Goal: Task Accomplishment & Management: Use online tool/utility

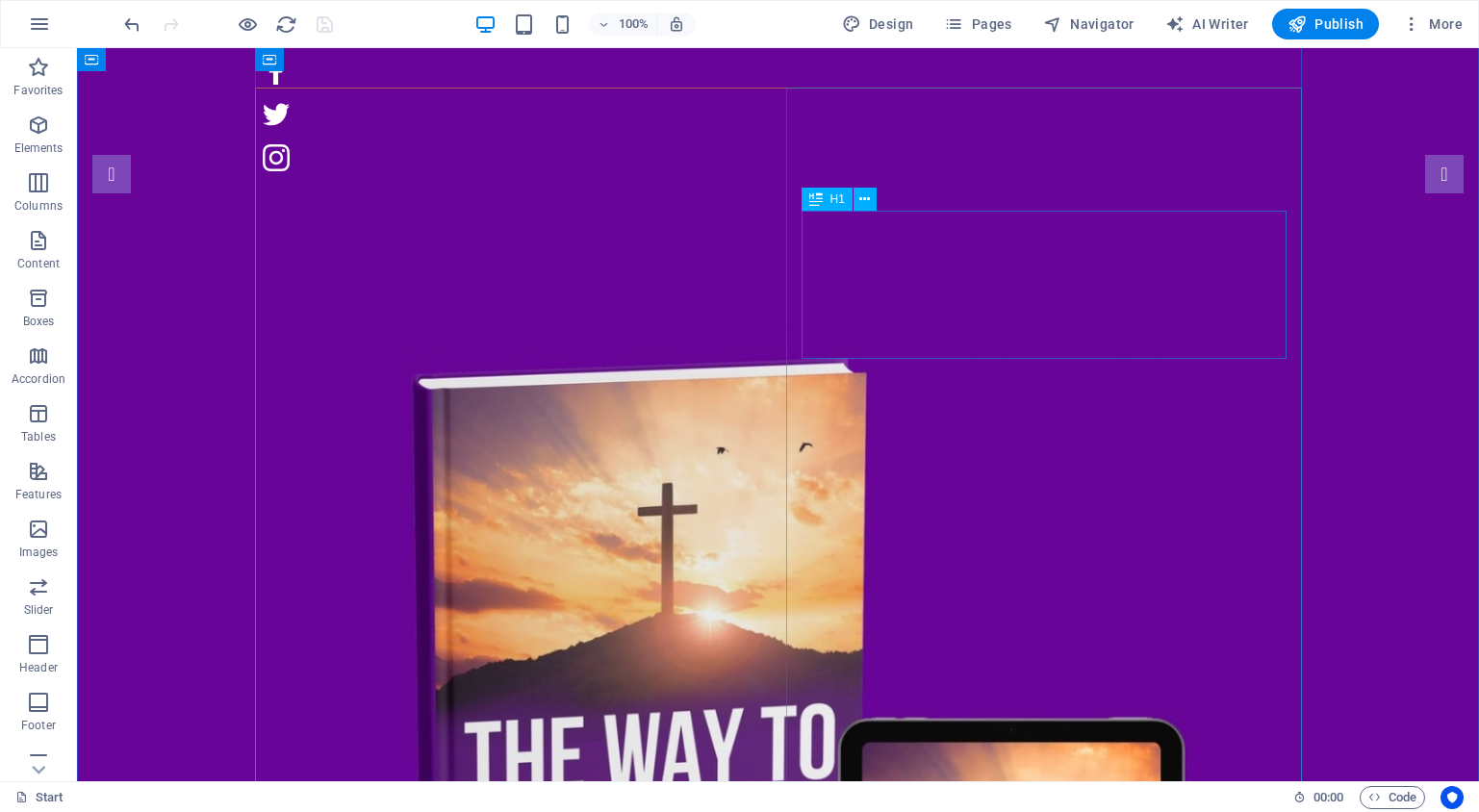
scroll to position [238, 0]
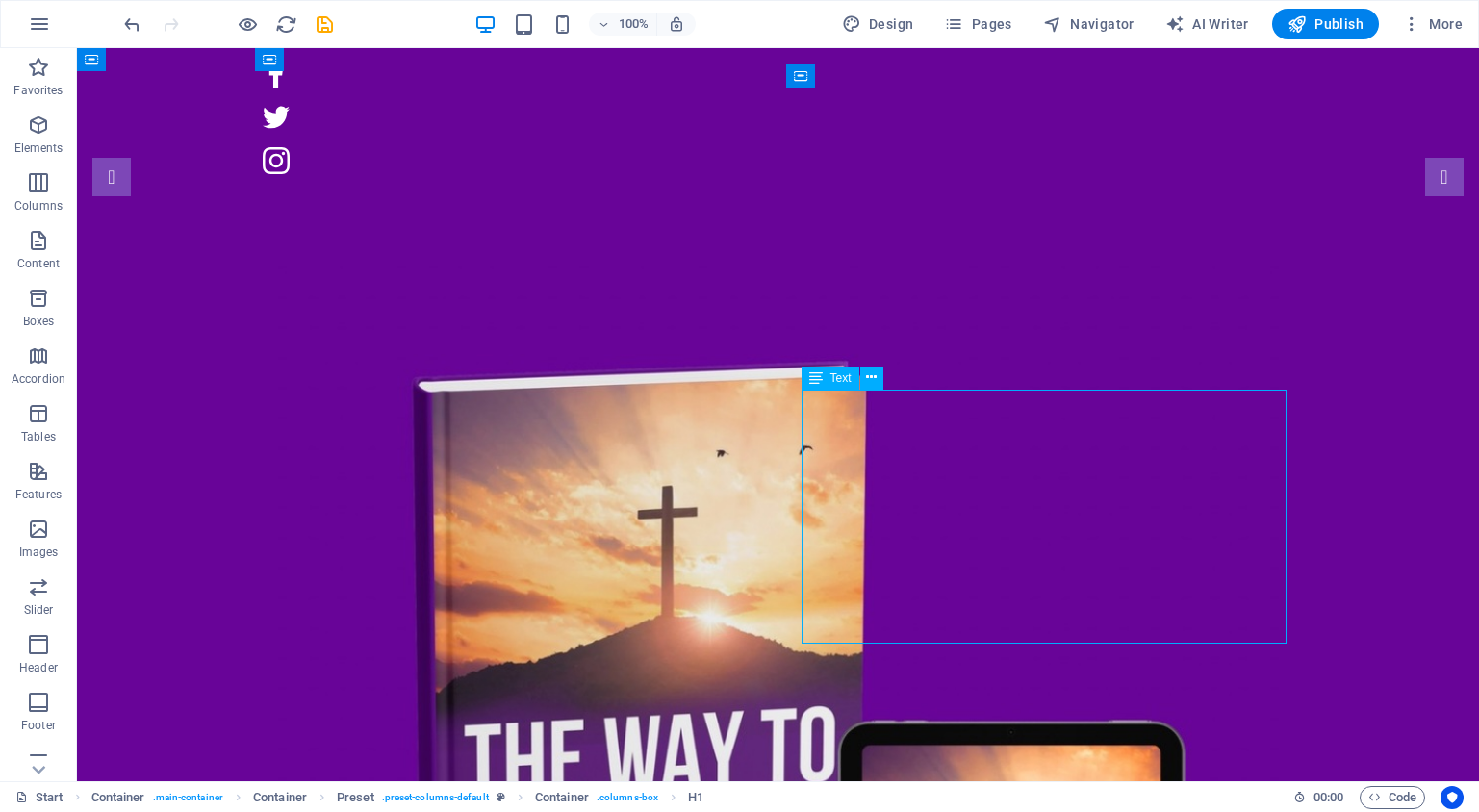
click at [514, 431] on figure at bounding box center [779, 766] width 1017 height 1016
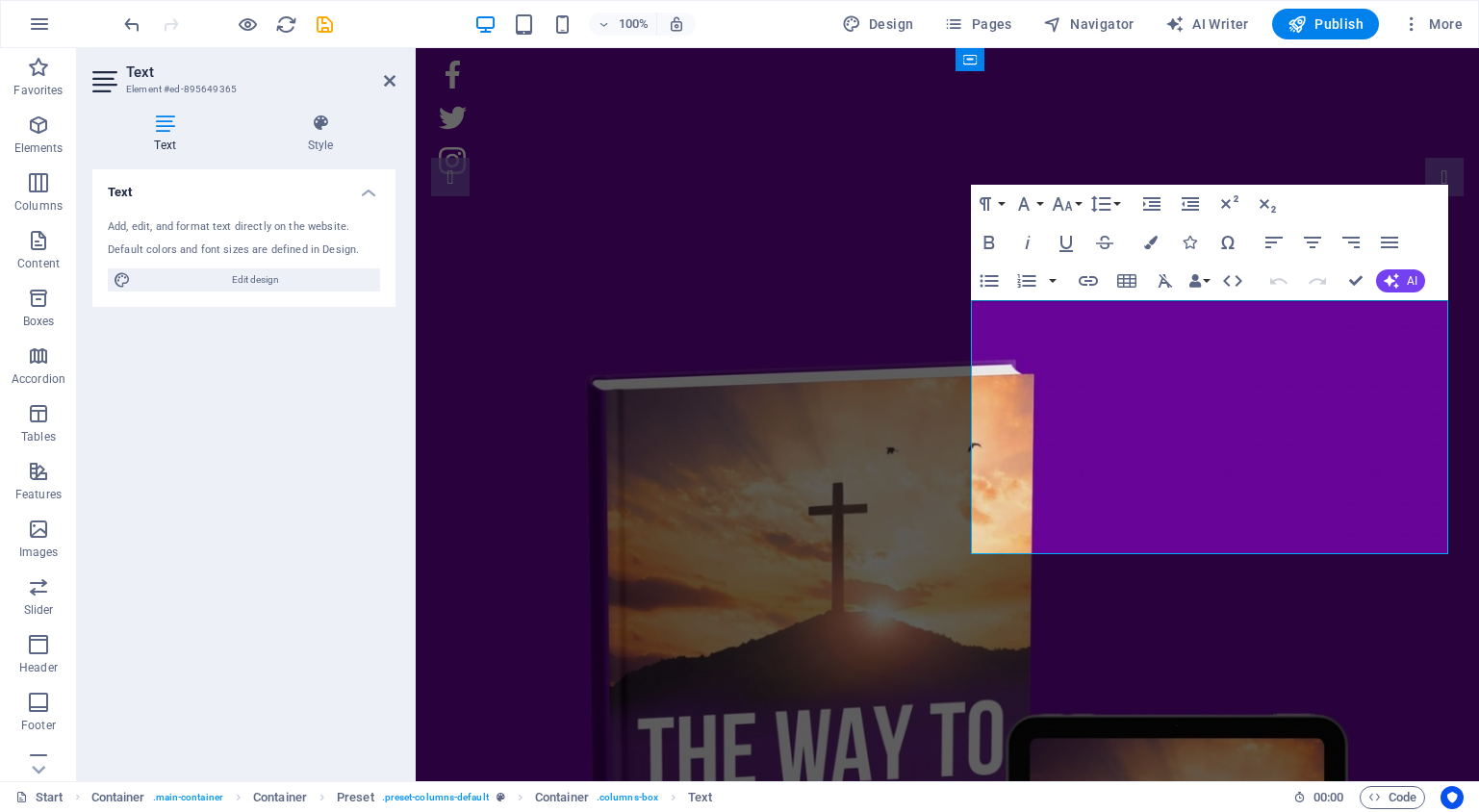
scroll to position [327, 0]
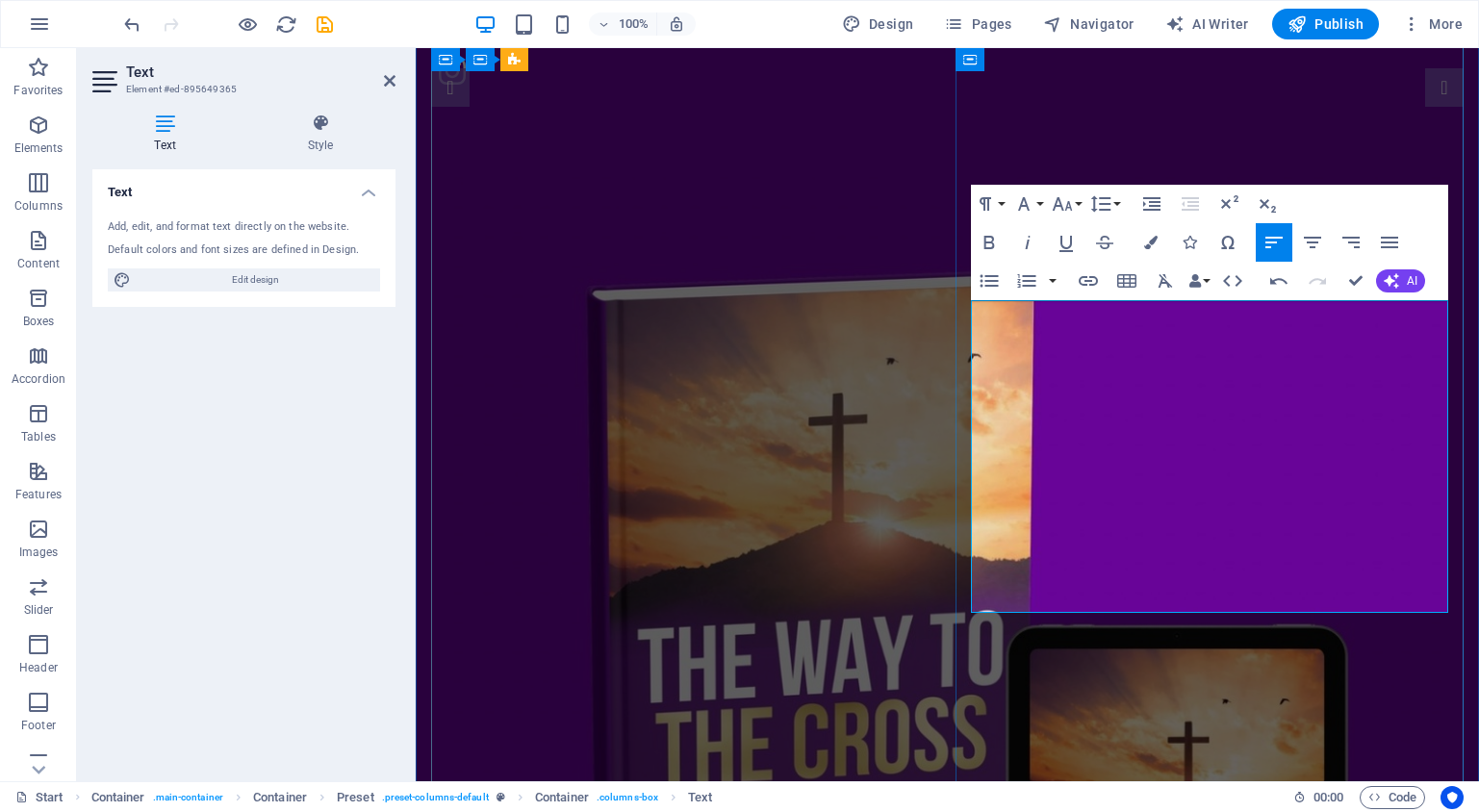
drag, startPoint x: 1193, startPoint y: 306, endPoint x: 947, endPoint y: 309, distance: 246.0
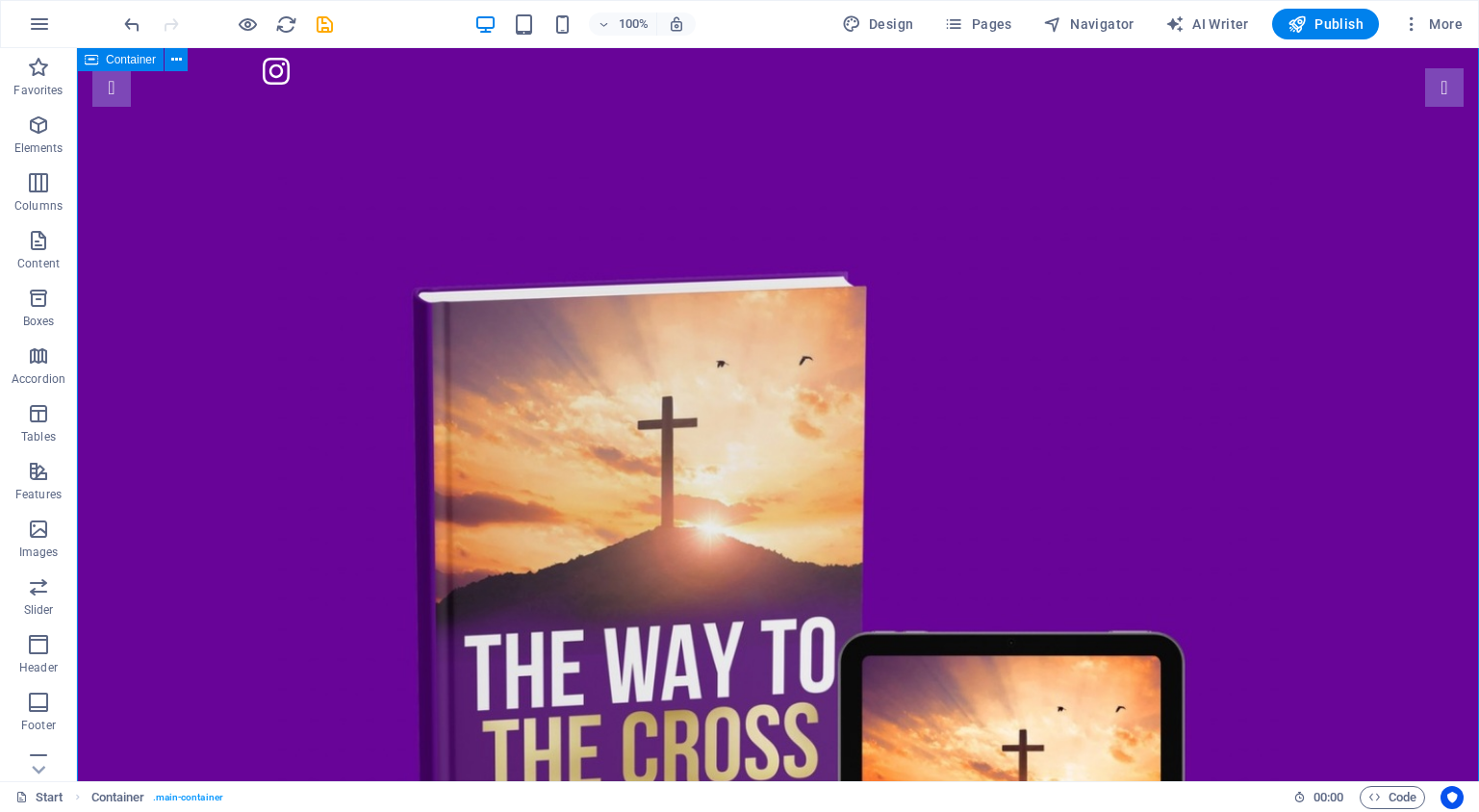
drag, startPoint x: 1307, startPoint y: 491, endPoint x: 832, endPoint y: 445, distance: 477.2
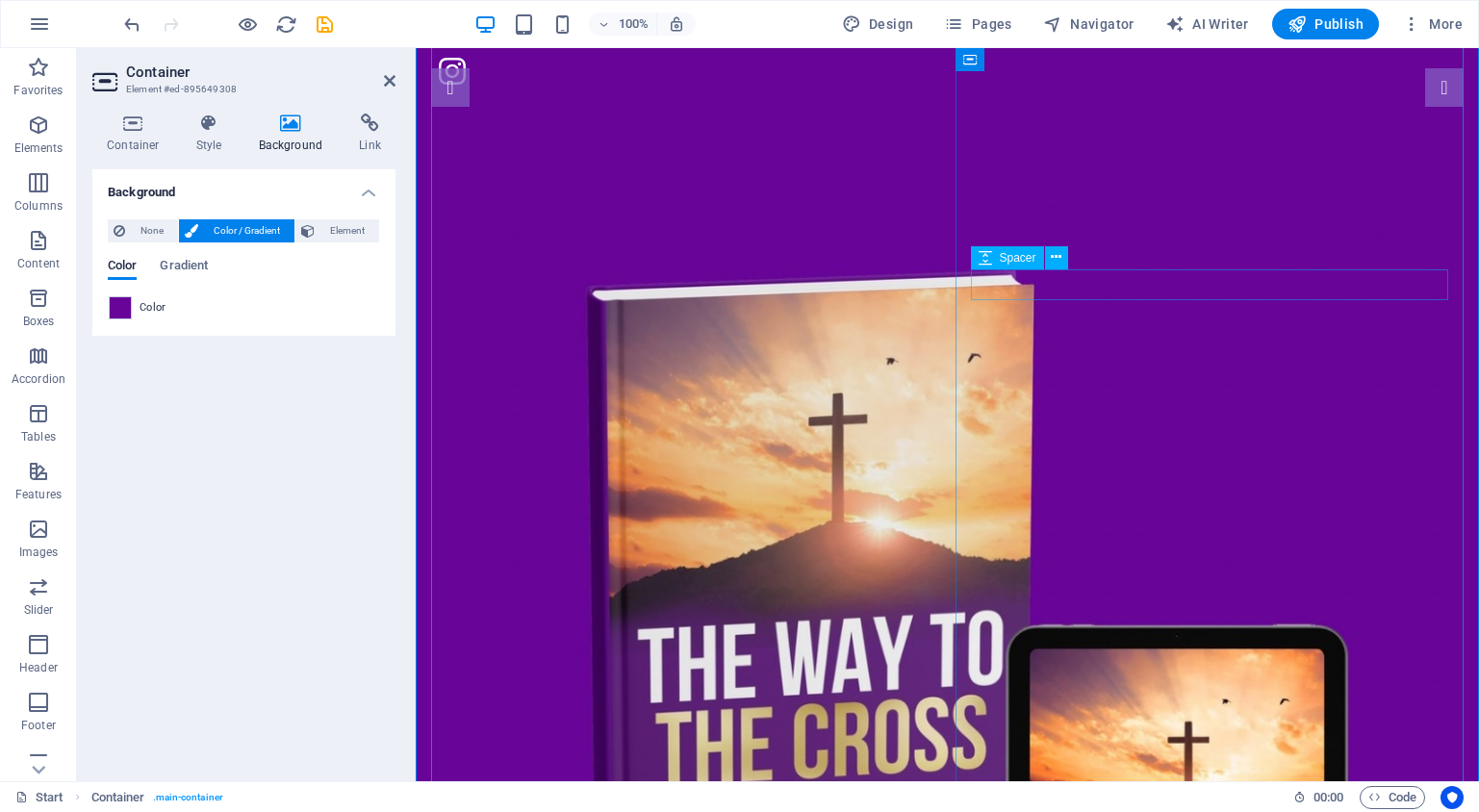
select select "px"
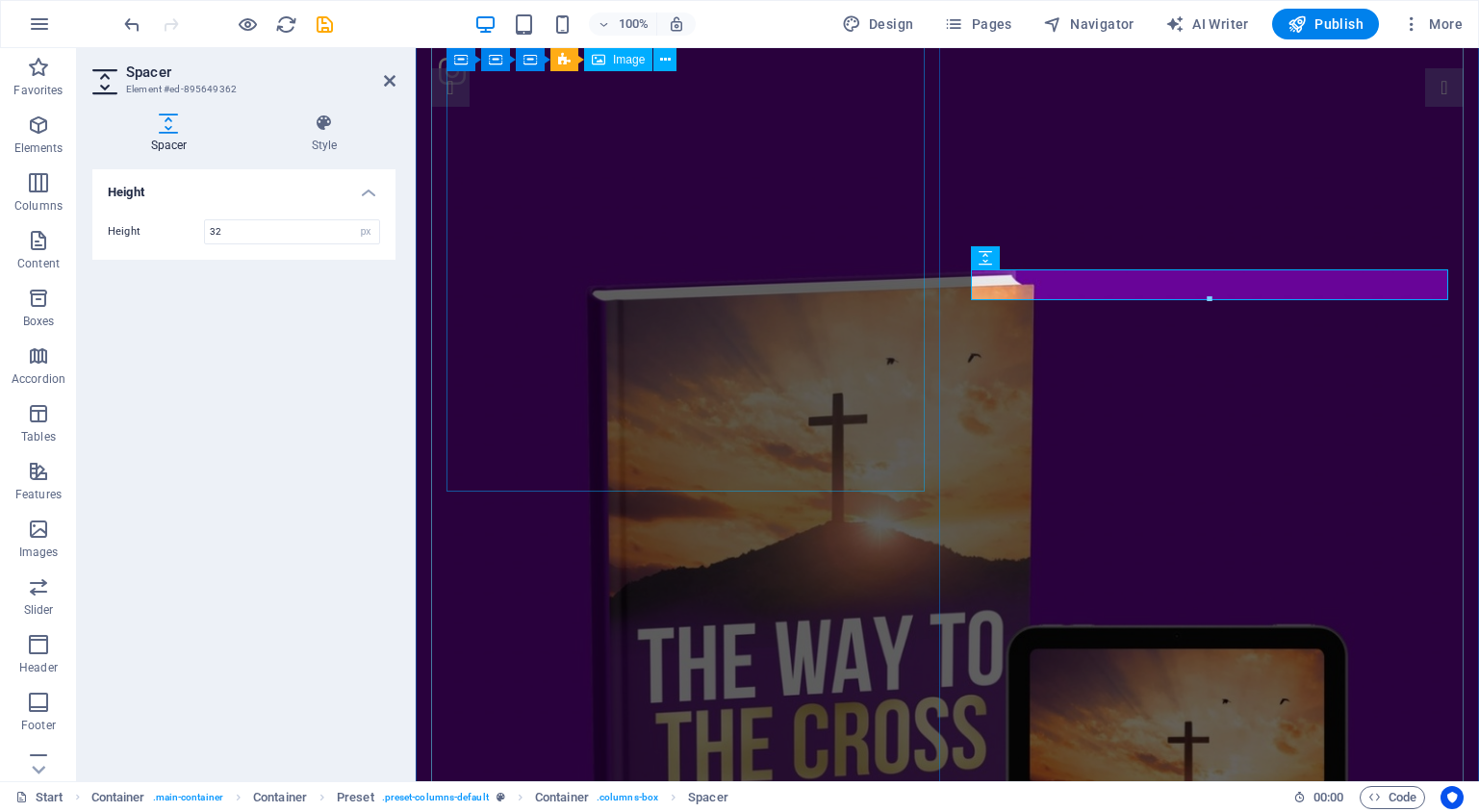
click at [901, 287] on figure at bounding box center [947, 670] width 1002 height 1001
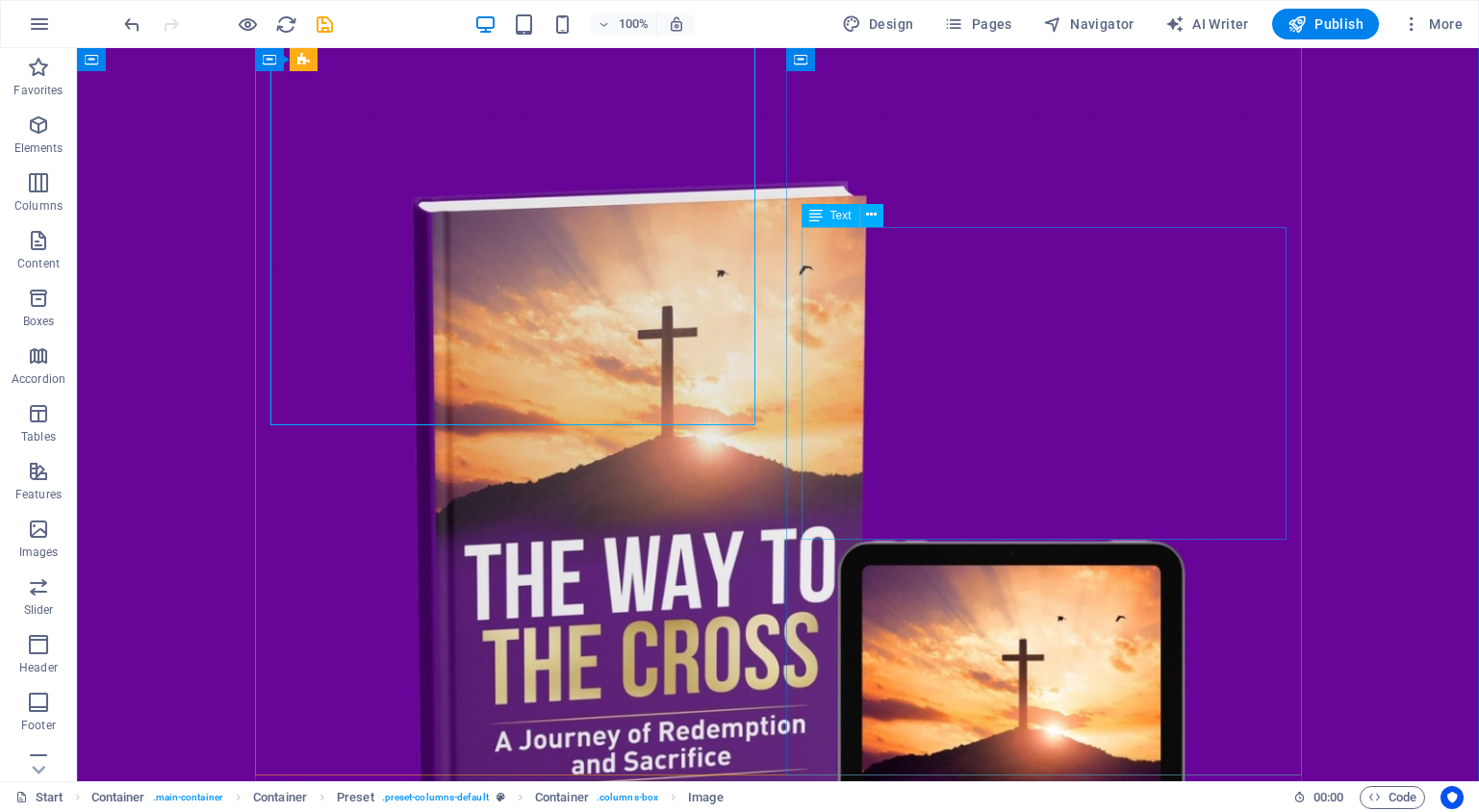
scroll to position [560, 0]
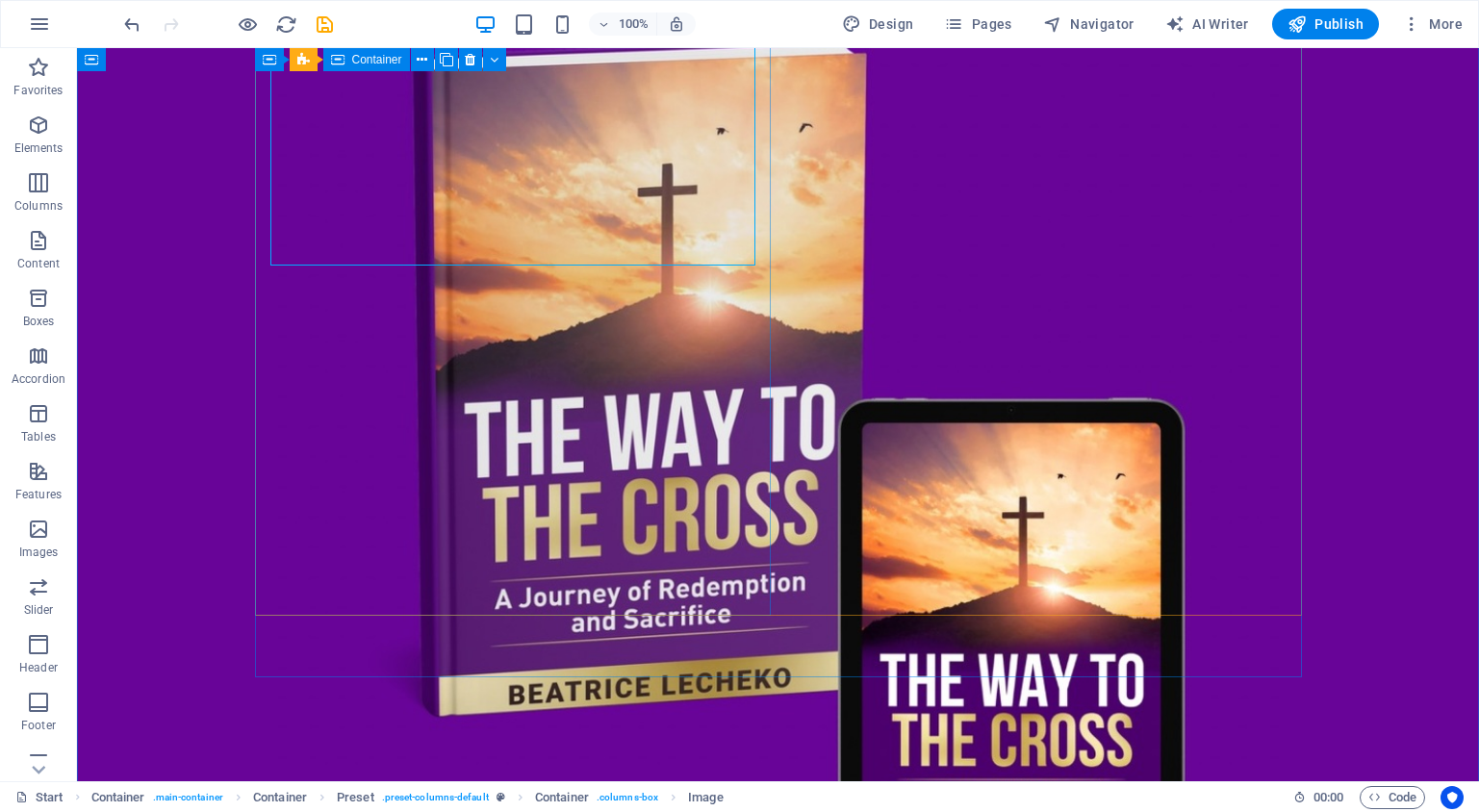
click at [604, 416] on div at bounding box center [779, 444] width 1048 height 1047
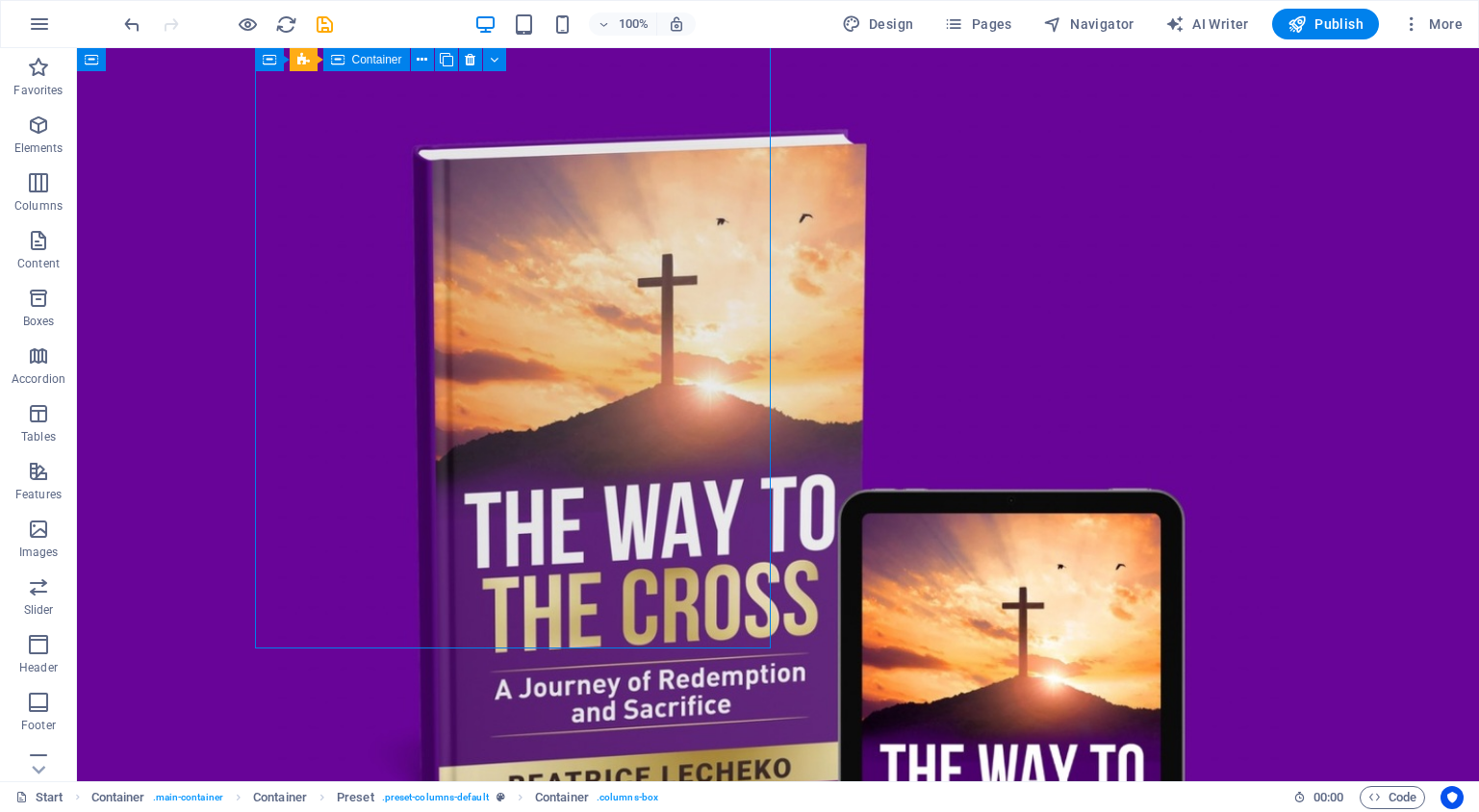
scroll to position [318, 0]
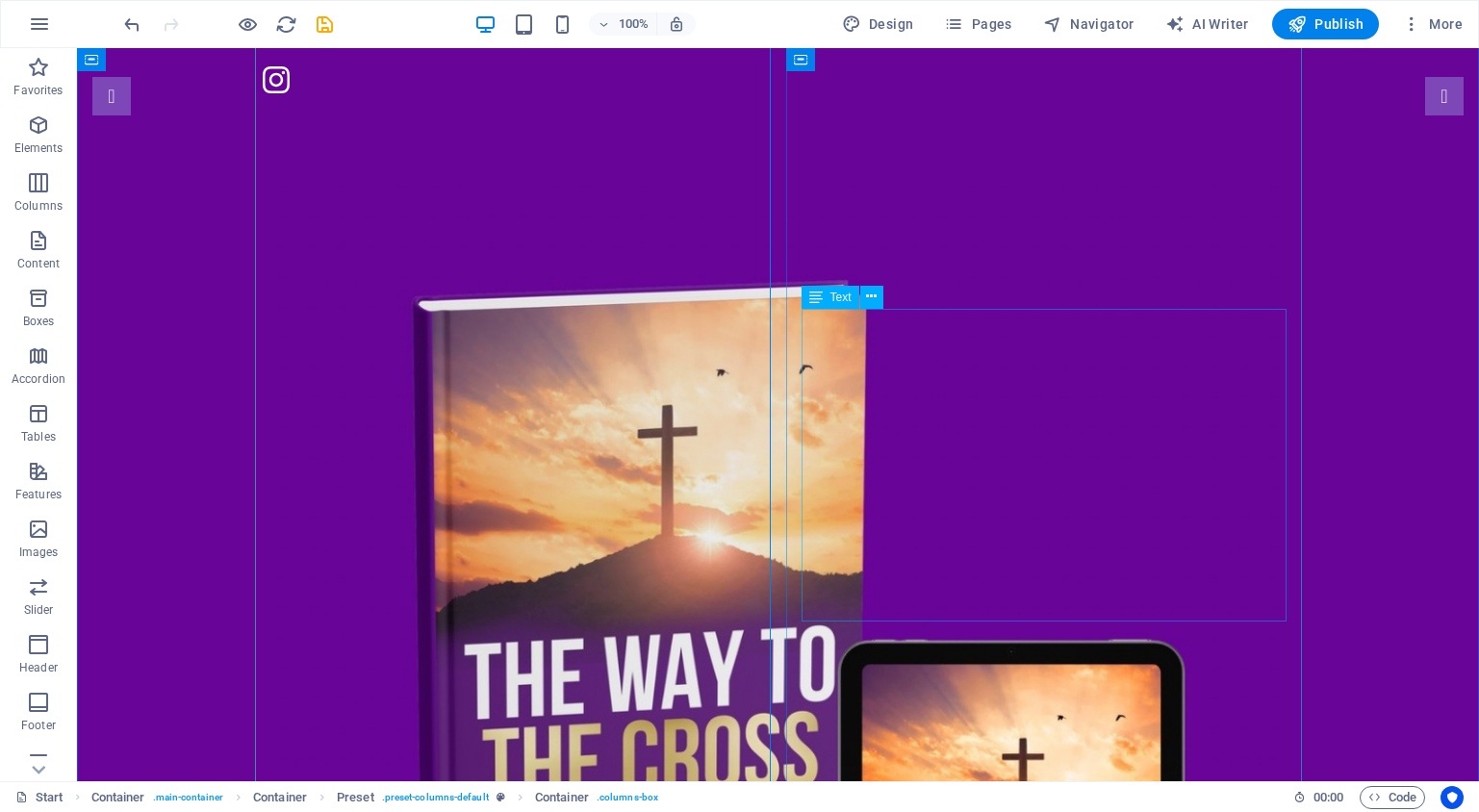
drag, startPoint x: 942, startPoint y: 367, endPoint x: 603, endPoint y: 367, distance: 339.0
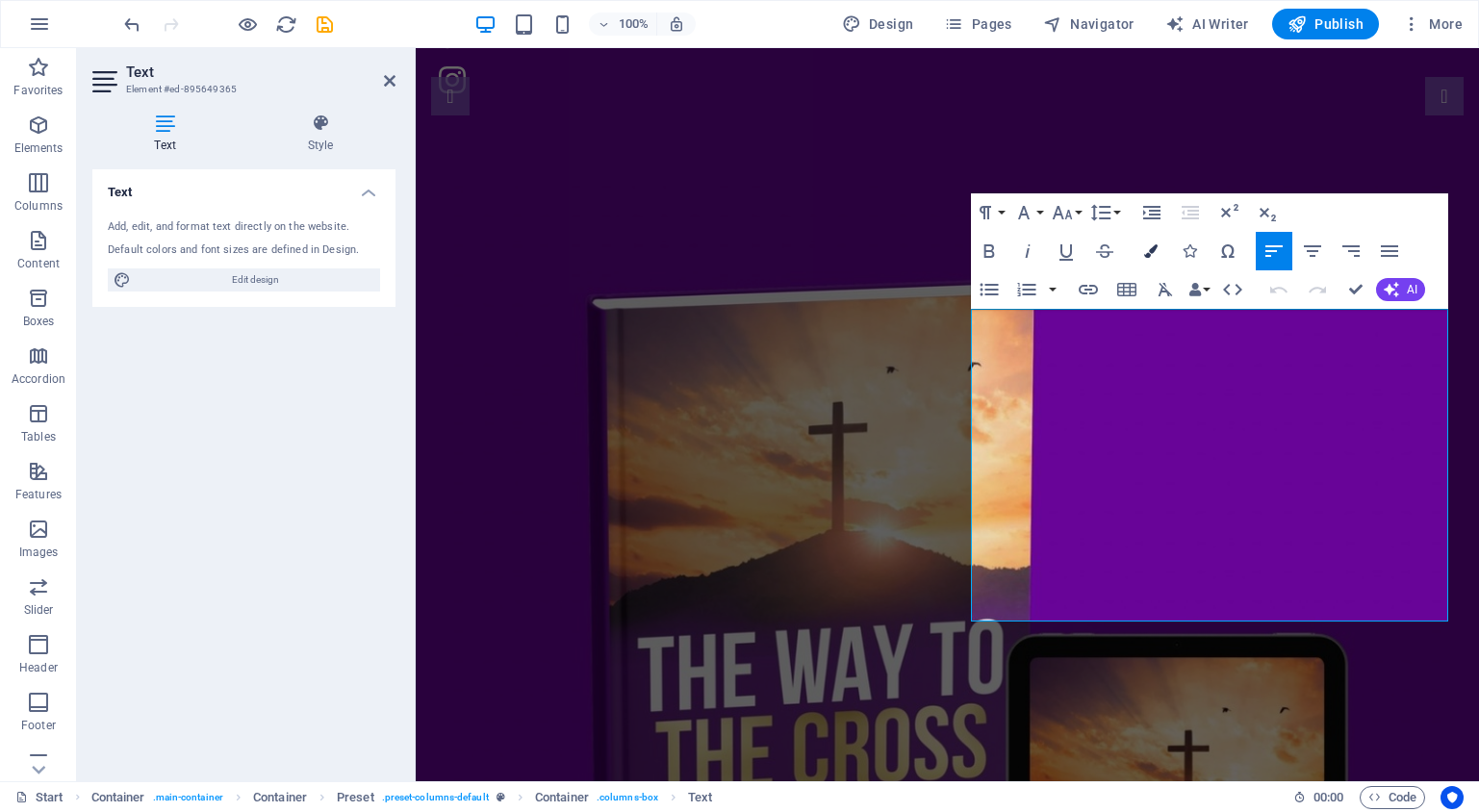
click at [1149, 252] on icon "button" at bounding box center [1152, 251] width 14 height 14
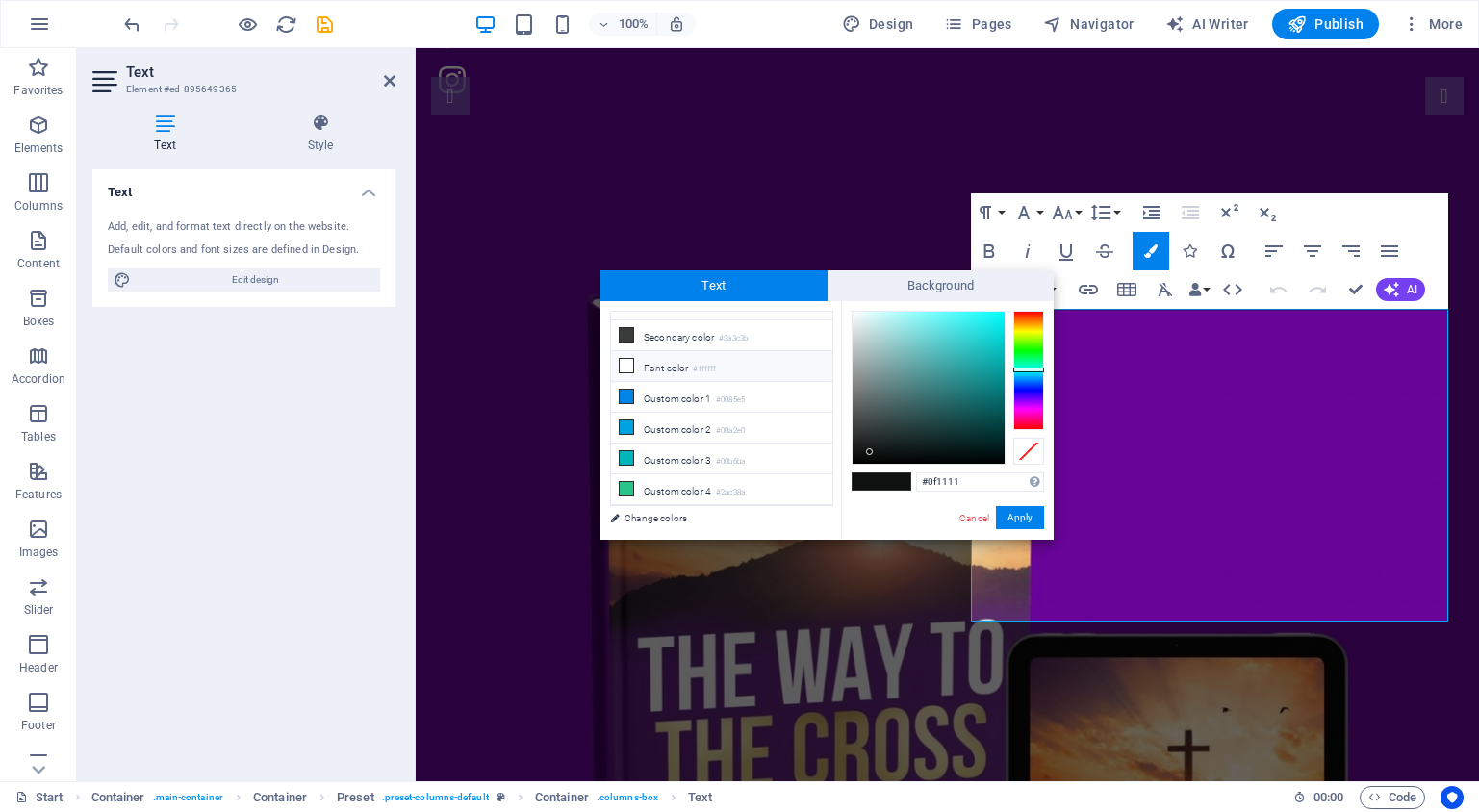
scroll to position [0, 0]
click at [977, 519] on link "Cancel" at bounding box center [974, 518] width 34 height 15
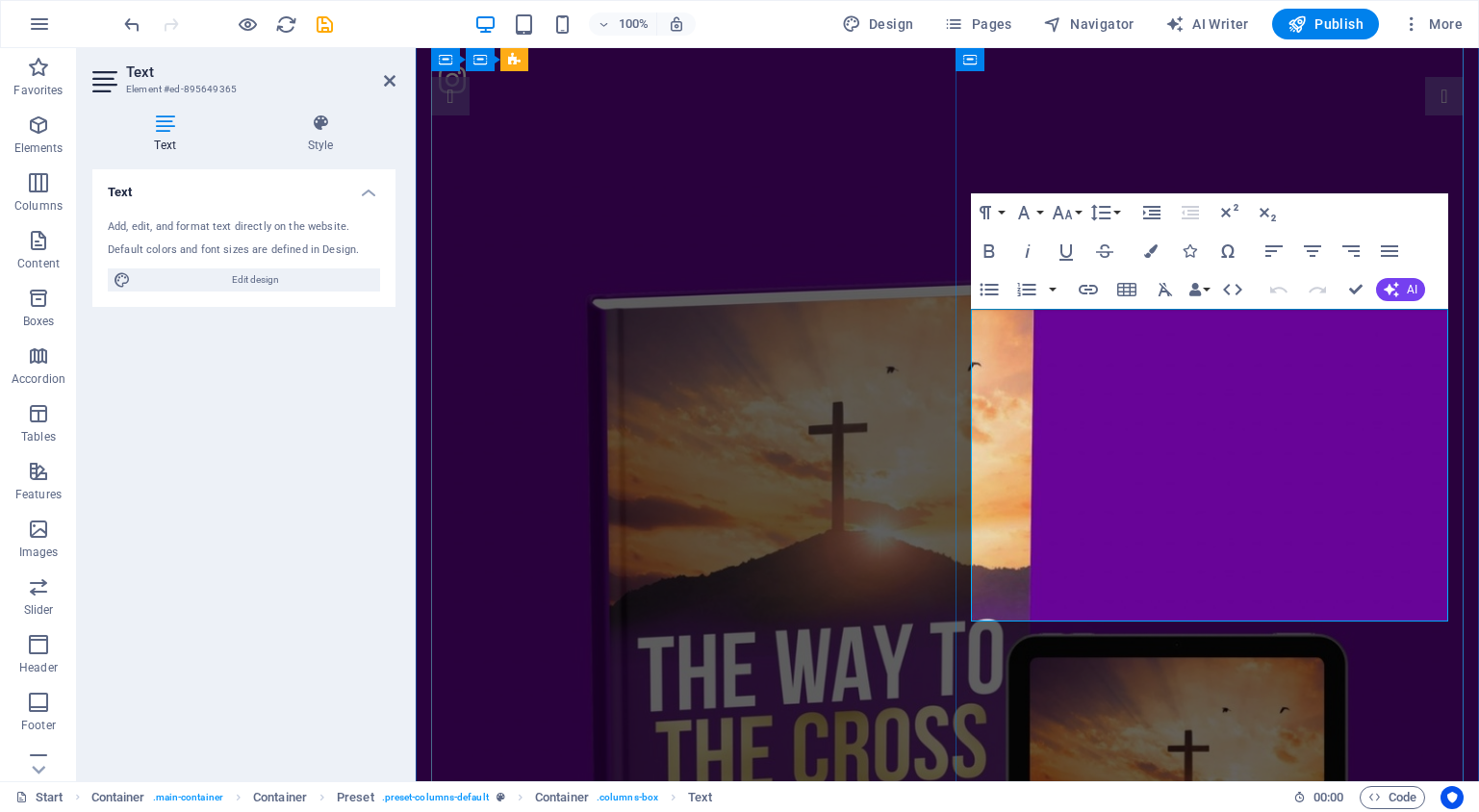
click at [886, 547] on div at bounding box center [947, 678] width 1033 height 1032
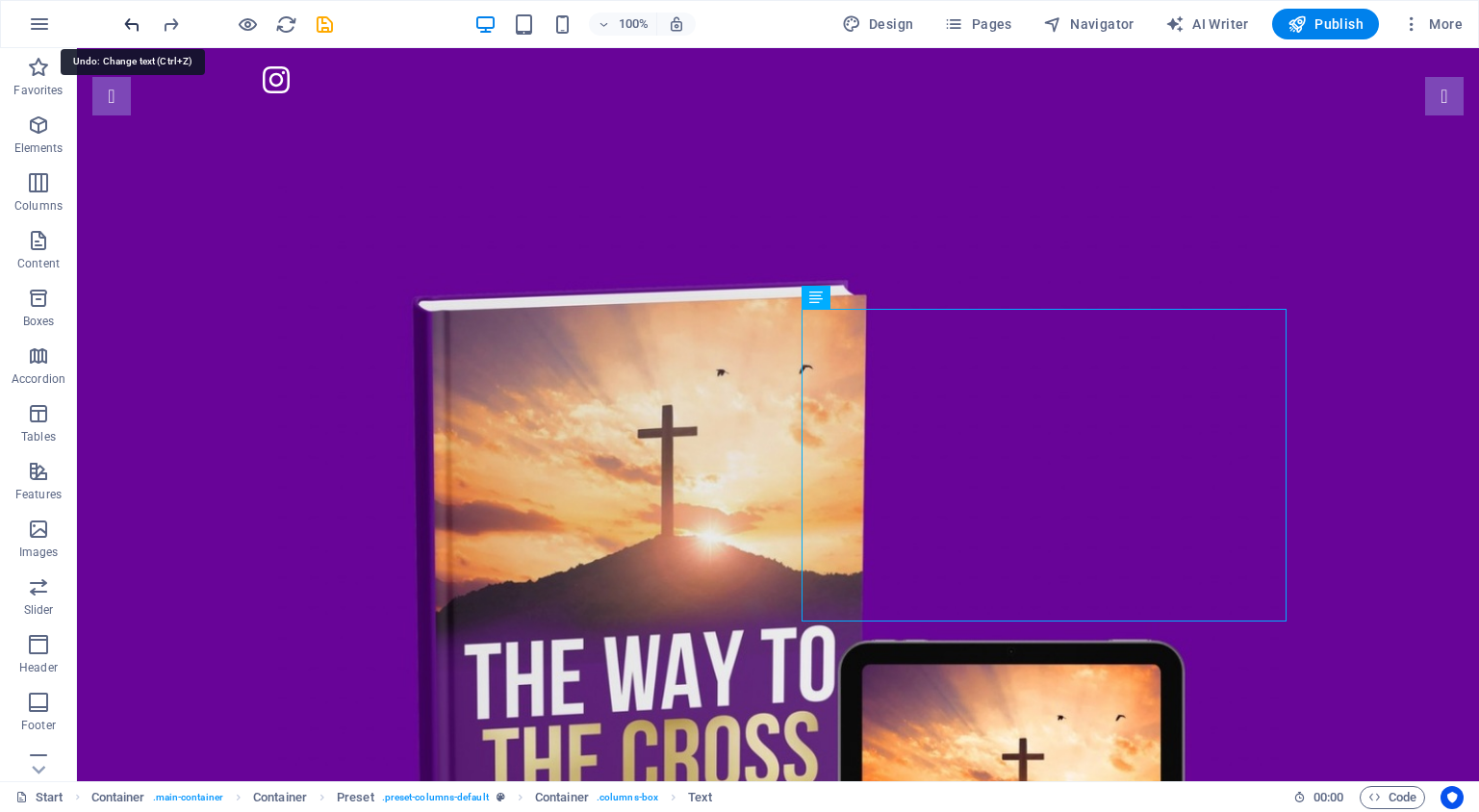
click at [139, 30] on icon "undo" at bounding box center [132, 25] width 22 height 22
click at [133, 25] on icon "undo" at bounding box center [132, 25] width 22 height 22
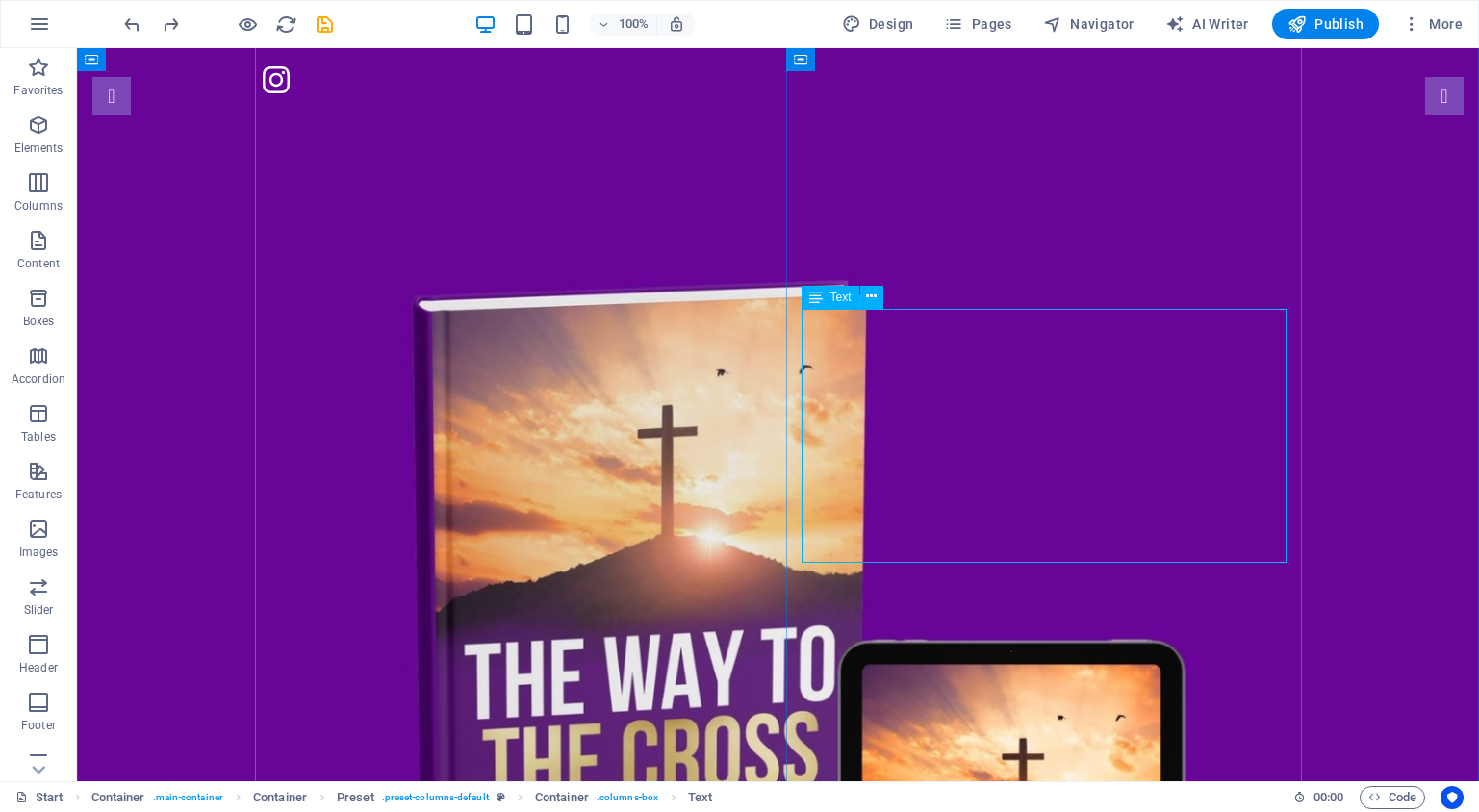
drag, startPoint x: 897, startPoint y: 455, endPoint x: 557, endPoint y: 455, distance: 340.0
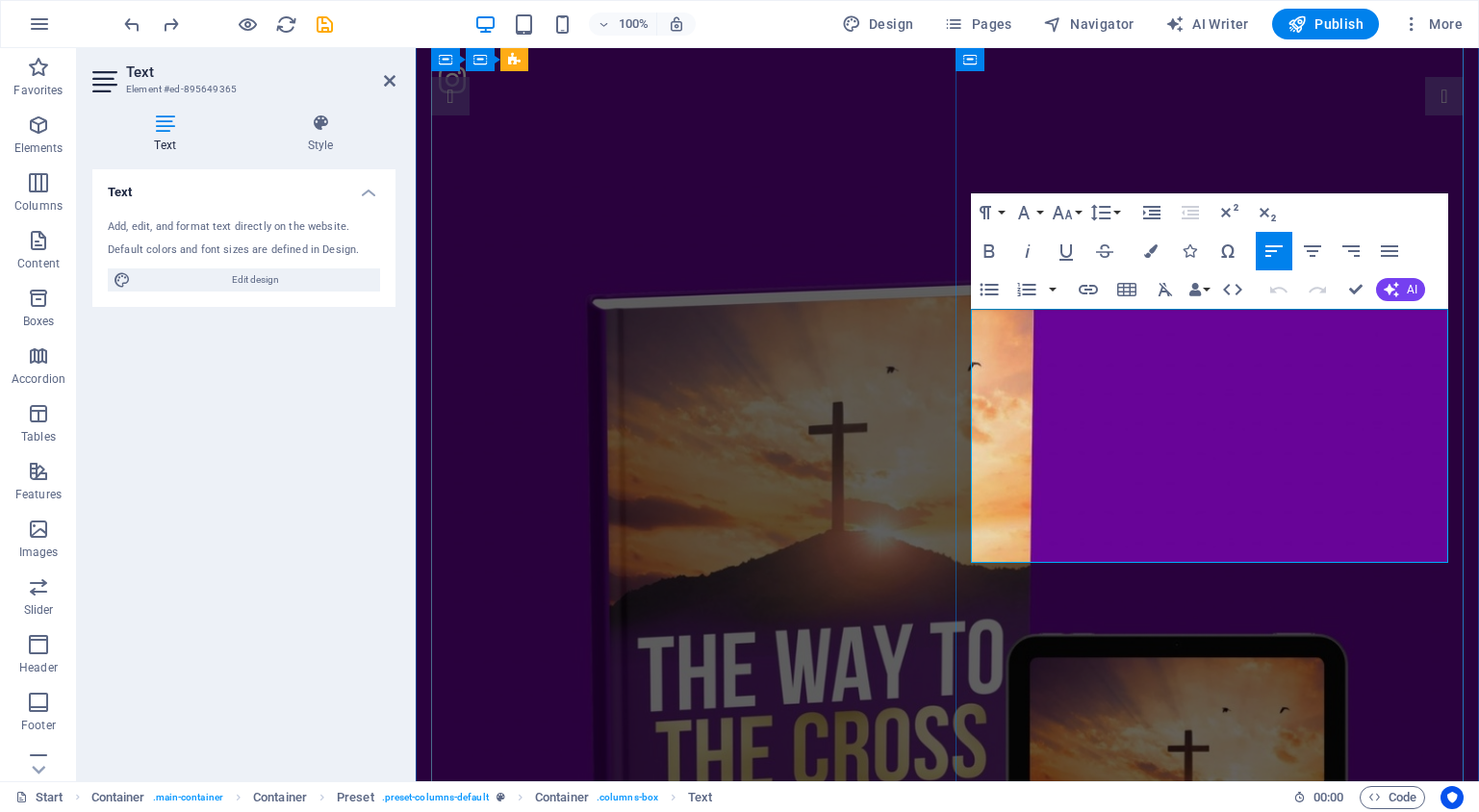
drag, startPoint x: 1016, startPoint y: 553, endPoint x: 981, endPoint y: 318, distance: 237.6
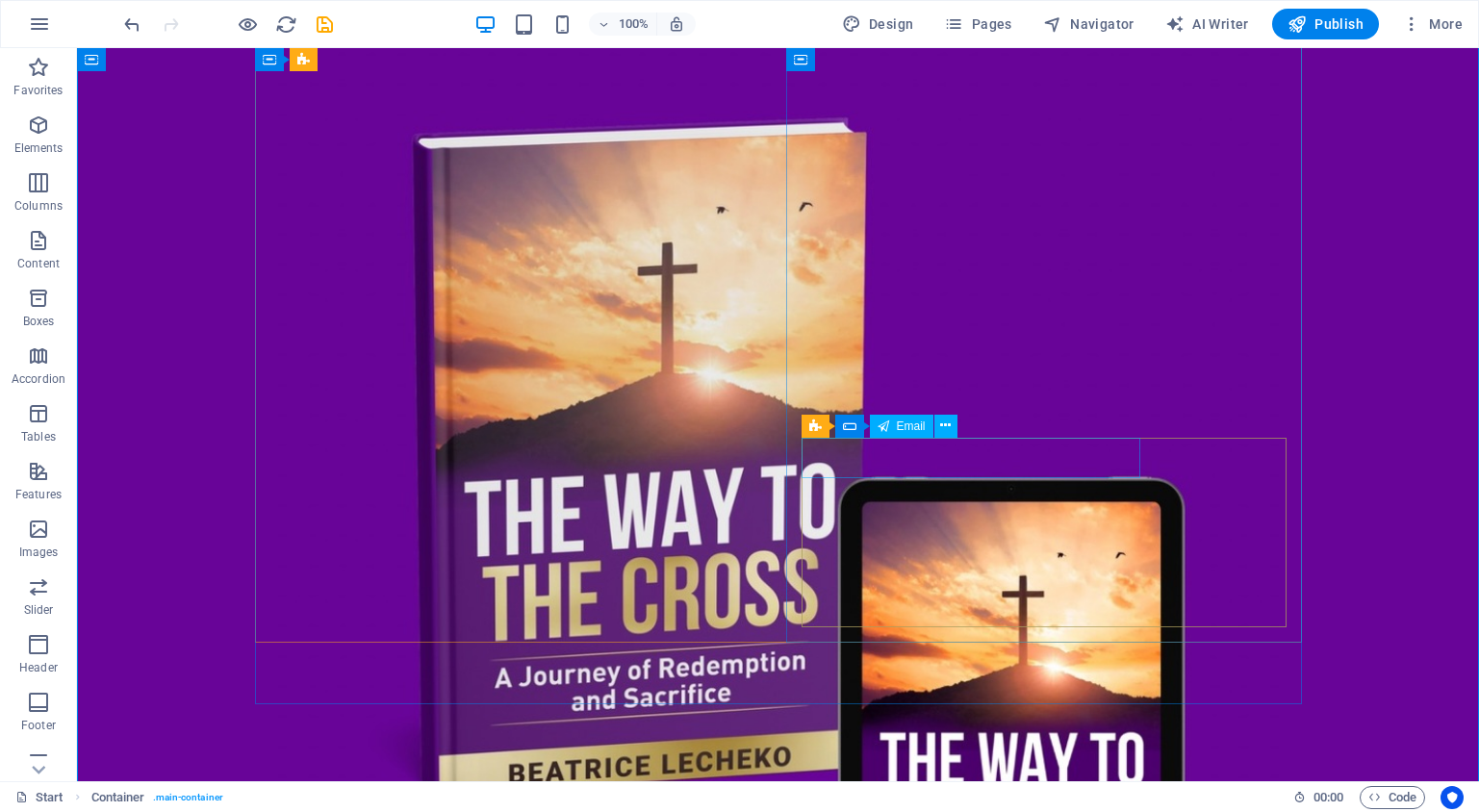
scroll to position [463, 0]
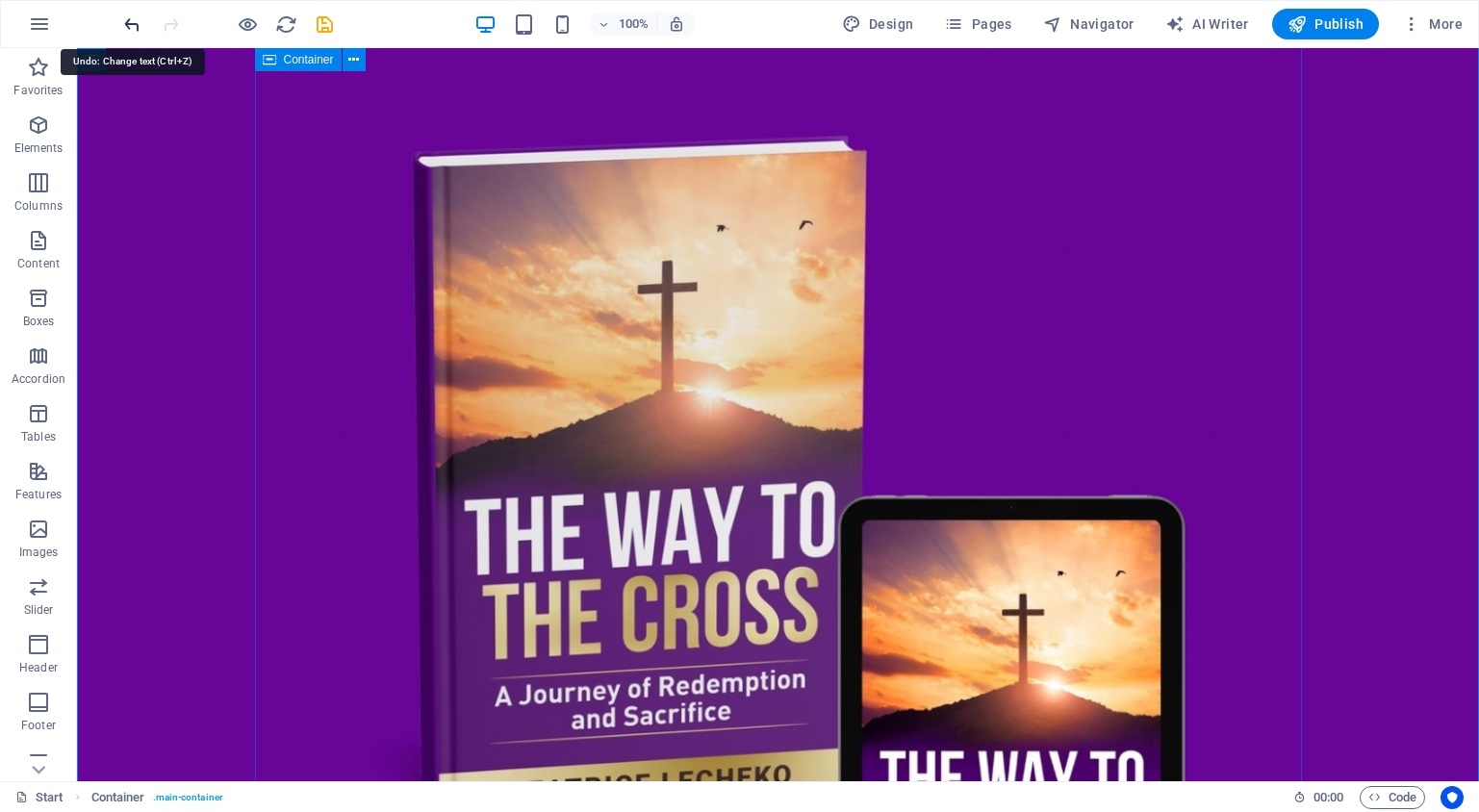
click at [124, 19] on icon "undo" at bounding box center [132, 25] width 22 height 22
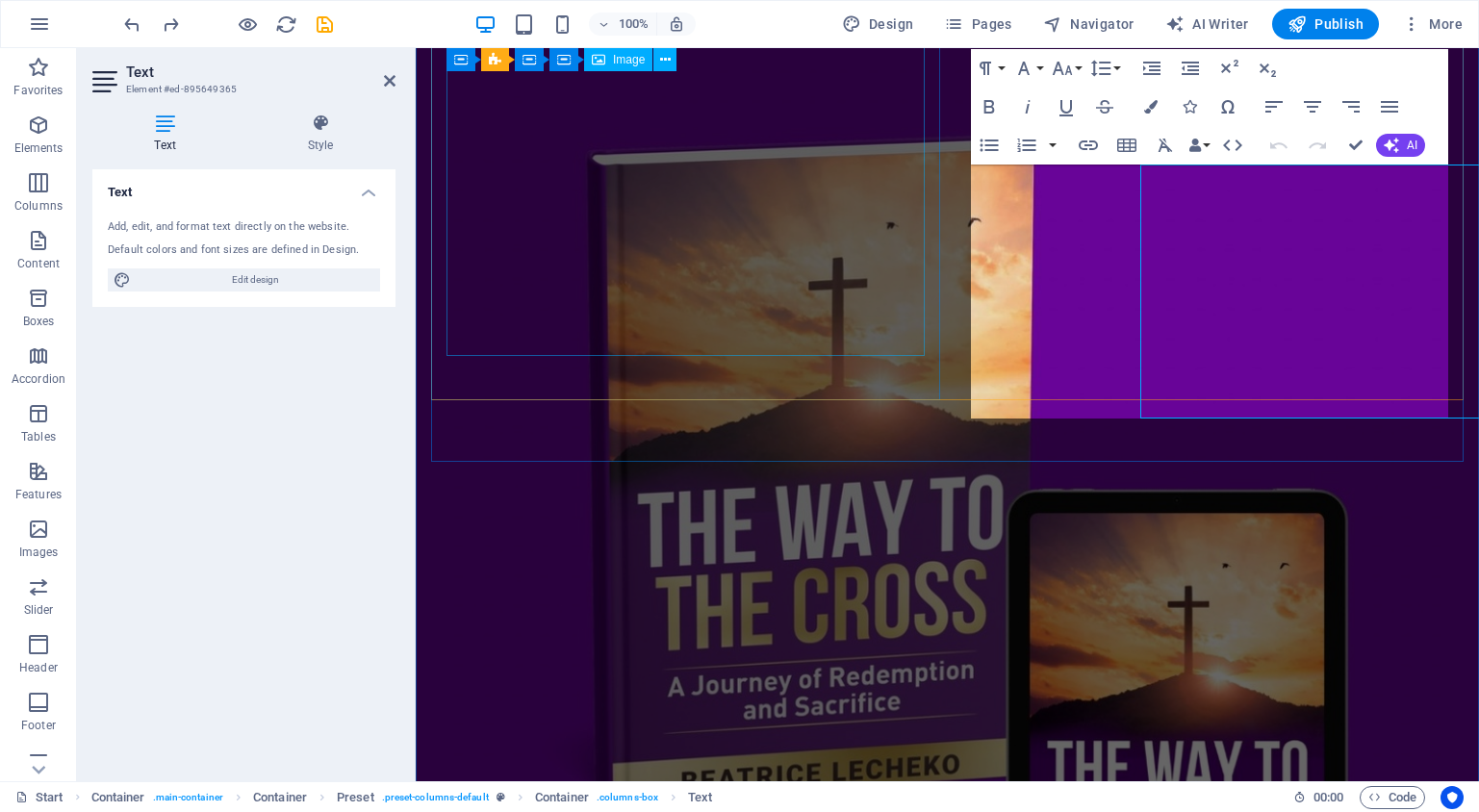
drag, startPoint x: 1202, startPoint y: 224, endPoint x: 862, endPoint y: 224, distance: 340.0
click at [863, 224] on figure at bounding box center [947, 534] width 1002 height 1001
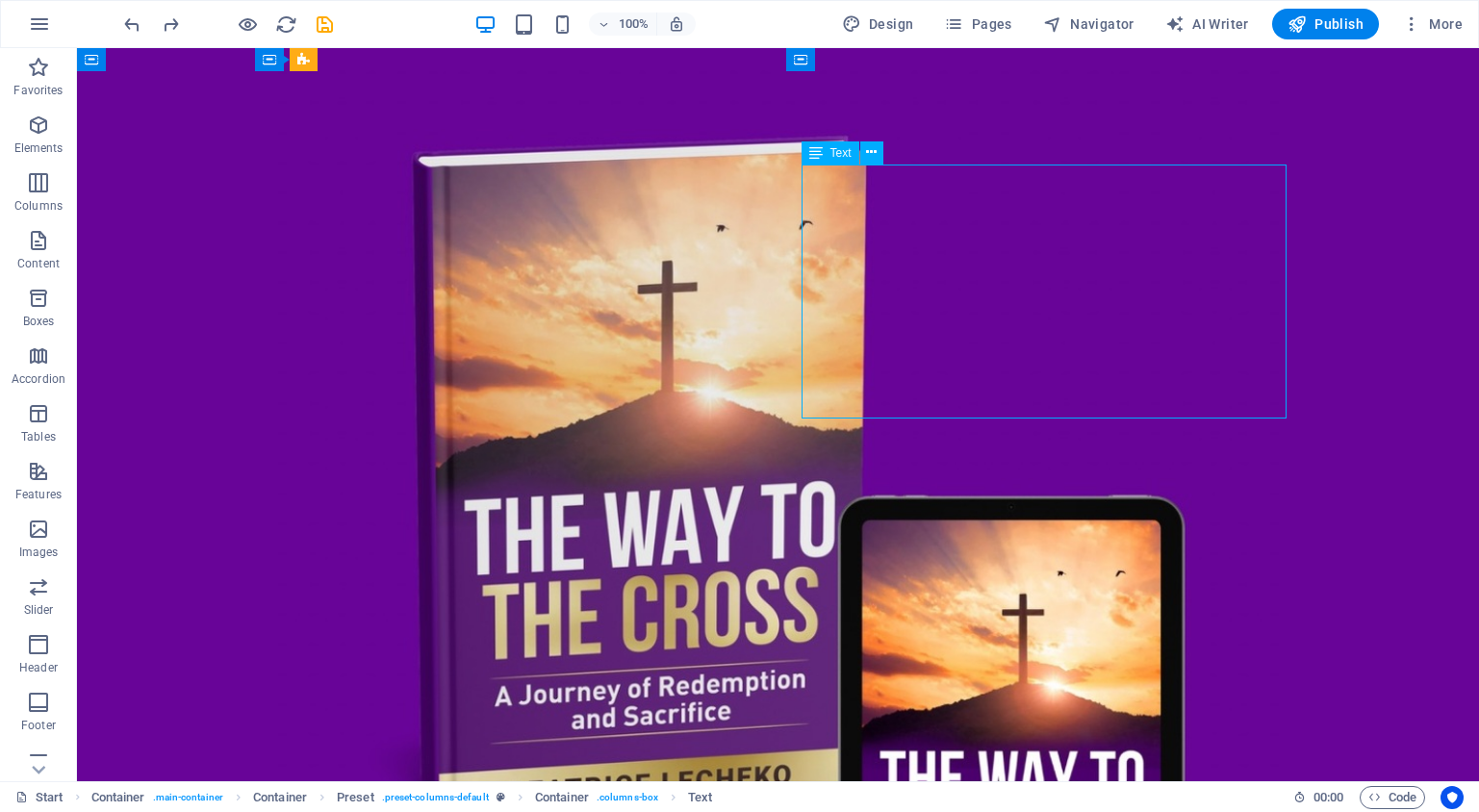
drag, startPoint x: 1027, startPoint y: 227, endPoint x: 688, endPoint y: 227, distance: 339.0
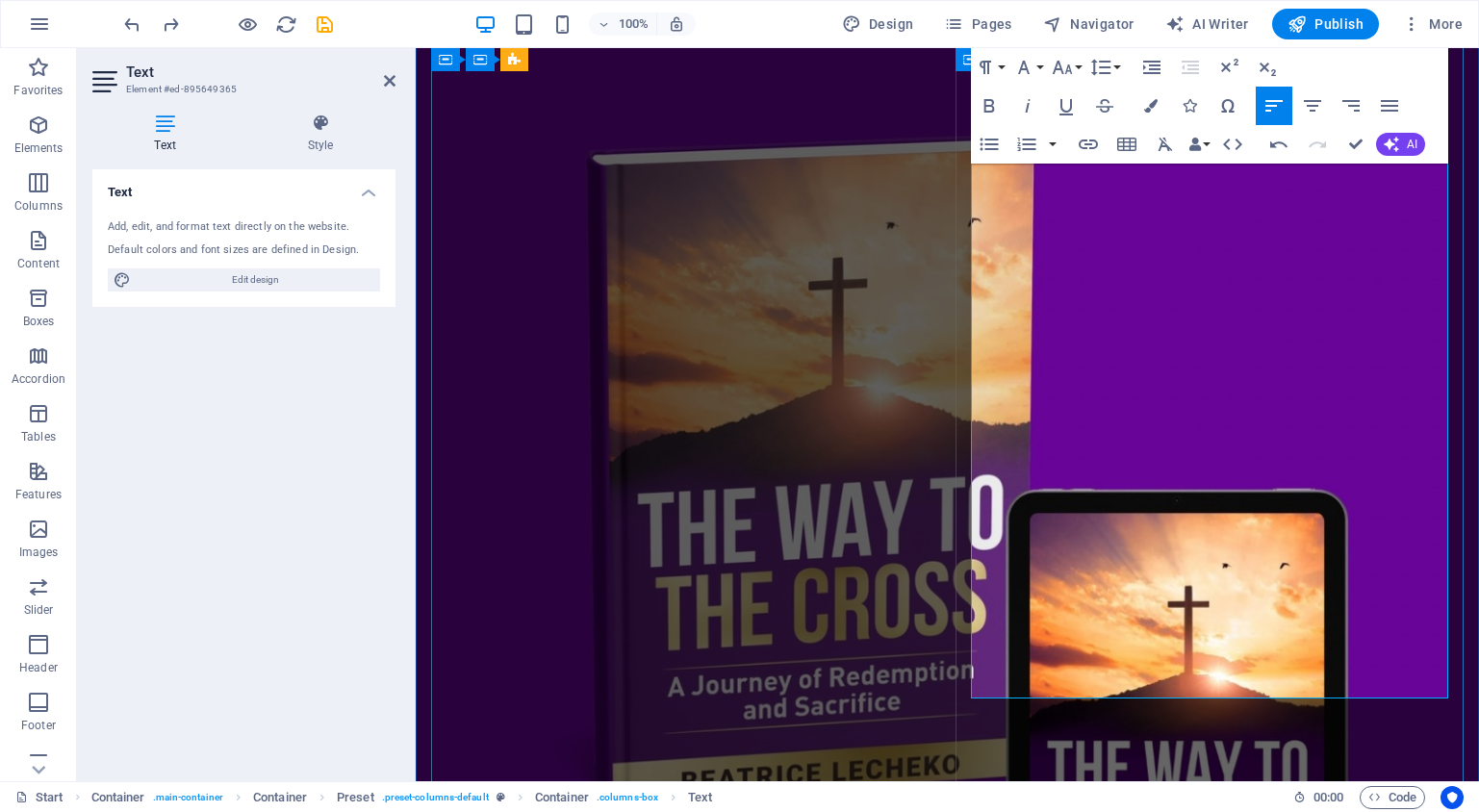
scroll to position [472, 0]
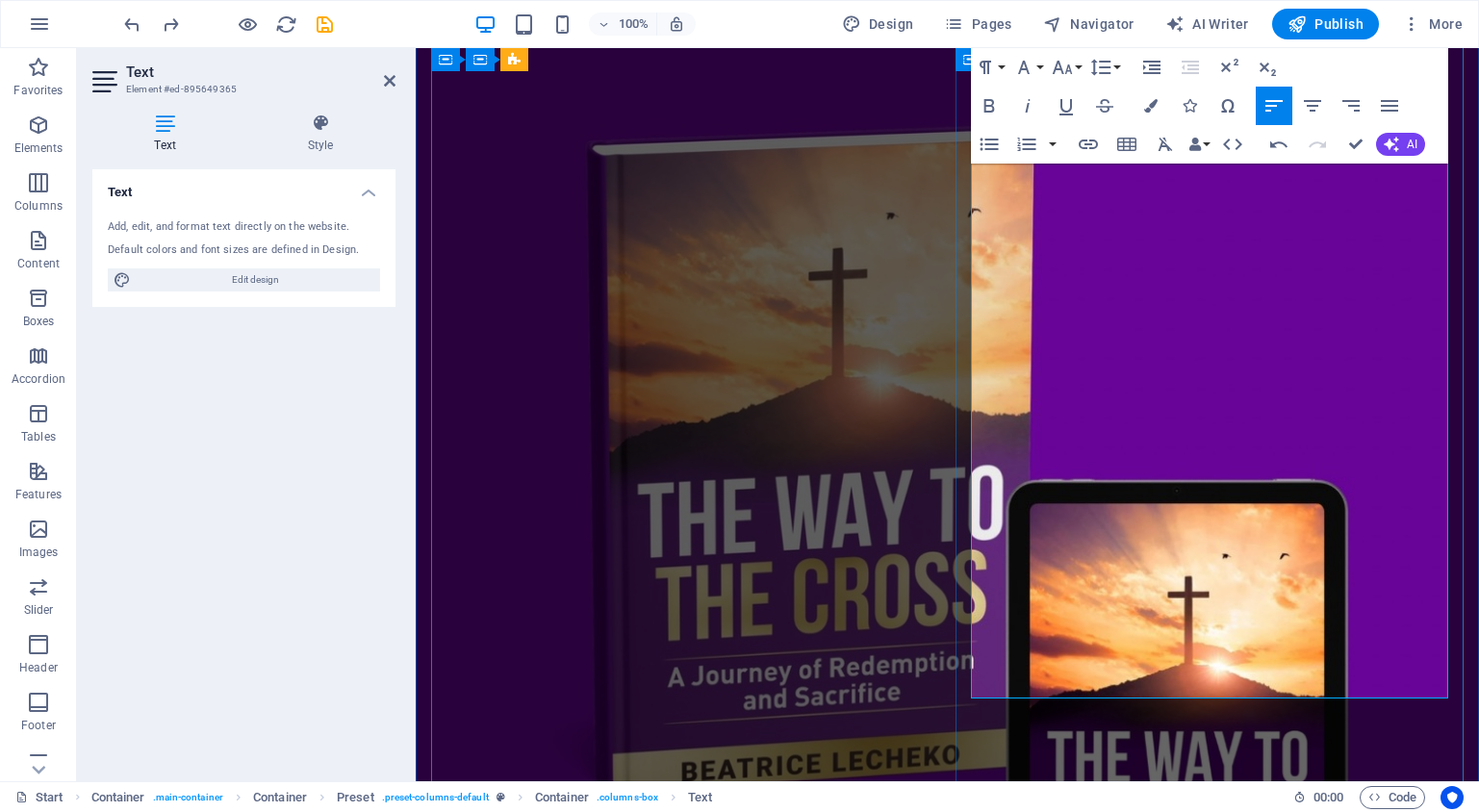
drag, startPoint x: 1056, startPoint y: 597, endPoint x: 978, endPoint y: 303, distance: 304.2
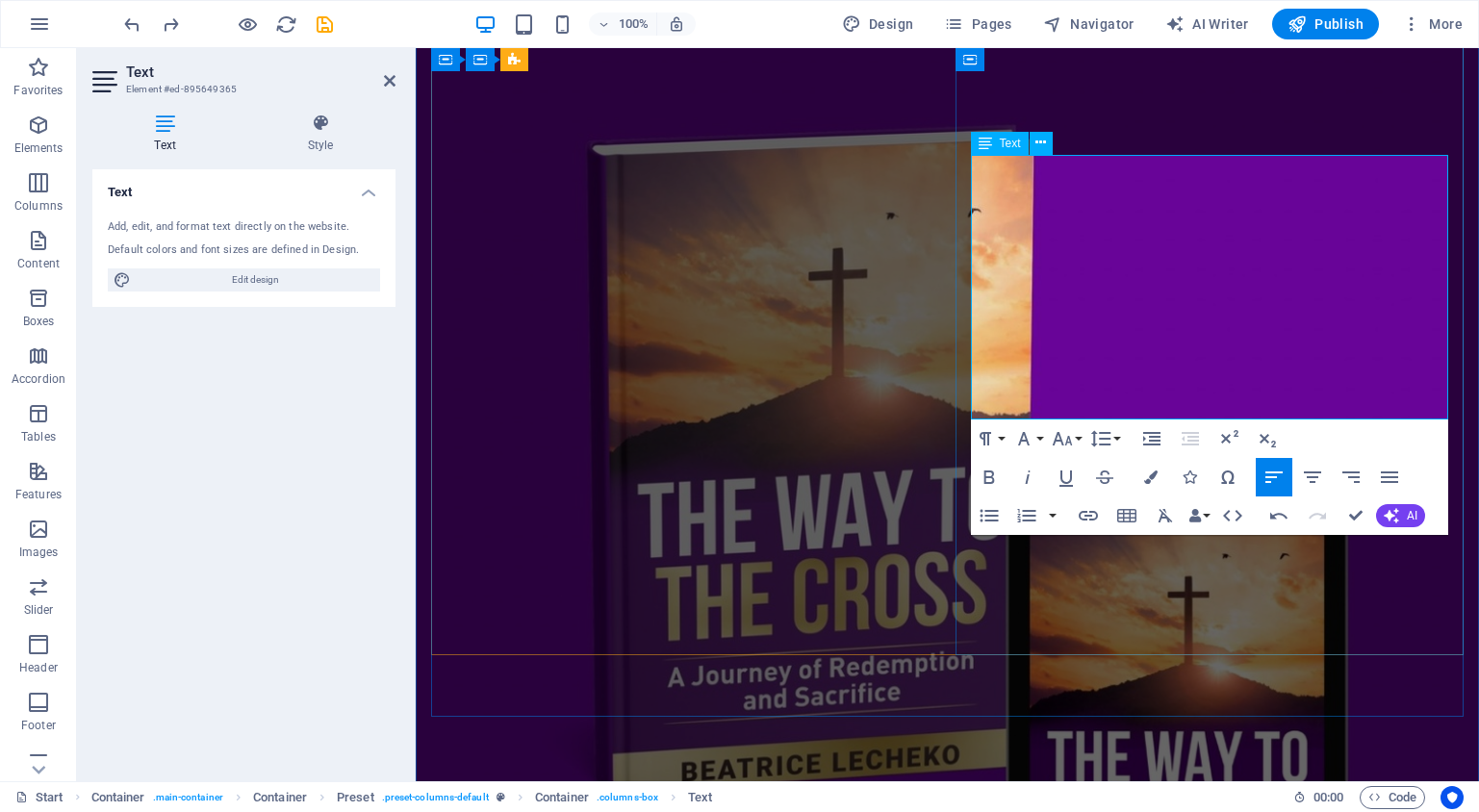
drag, startPoint x: 1006, startPoint y: 399, endPoint x: 981, endPoint y: 319, distance: 83.8
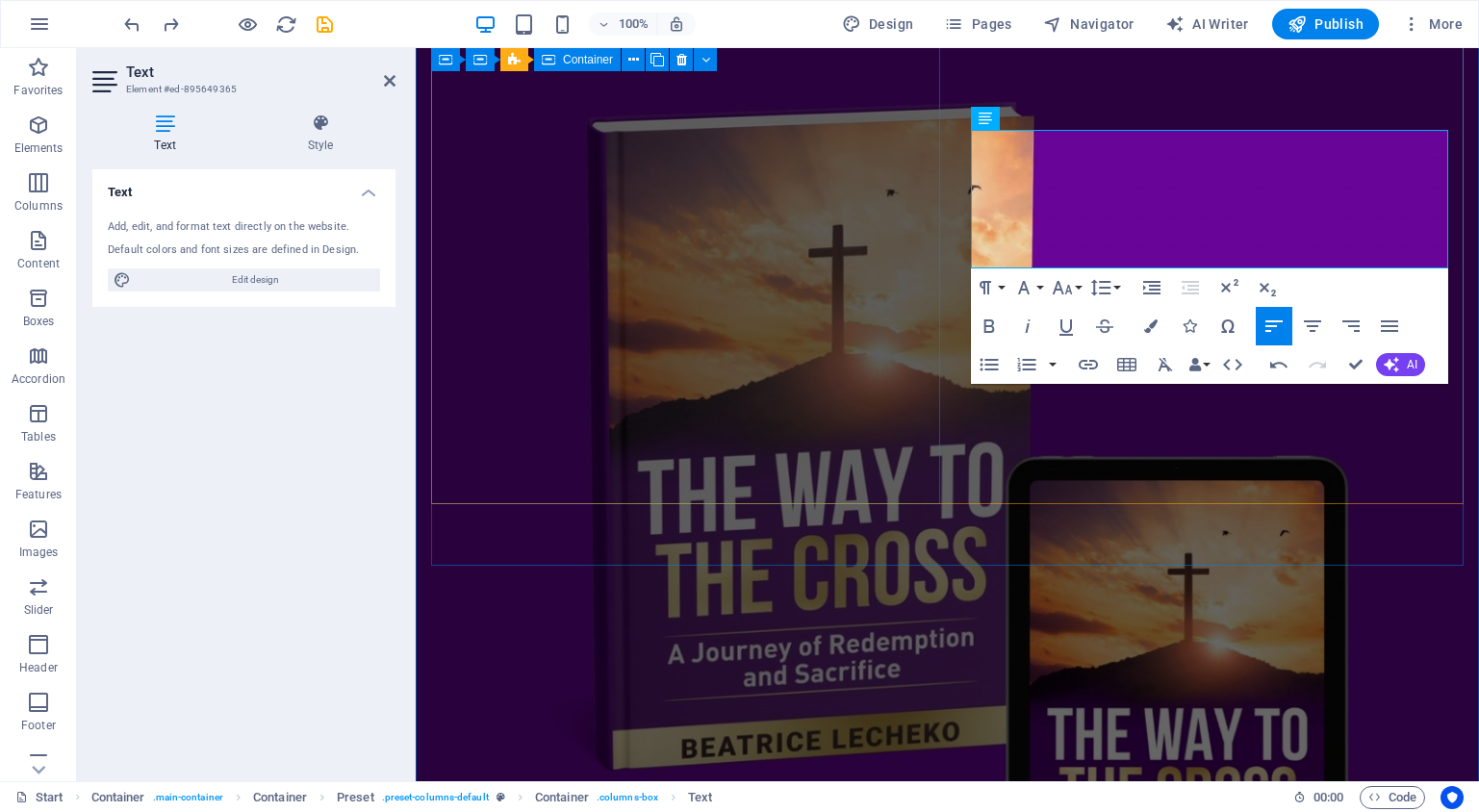
click at [882, 440] on div at bounding box center [947, 501] width 1033 height 1032
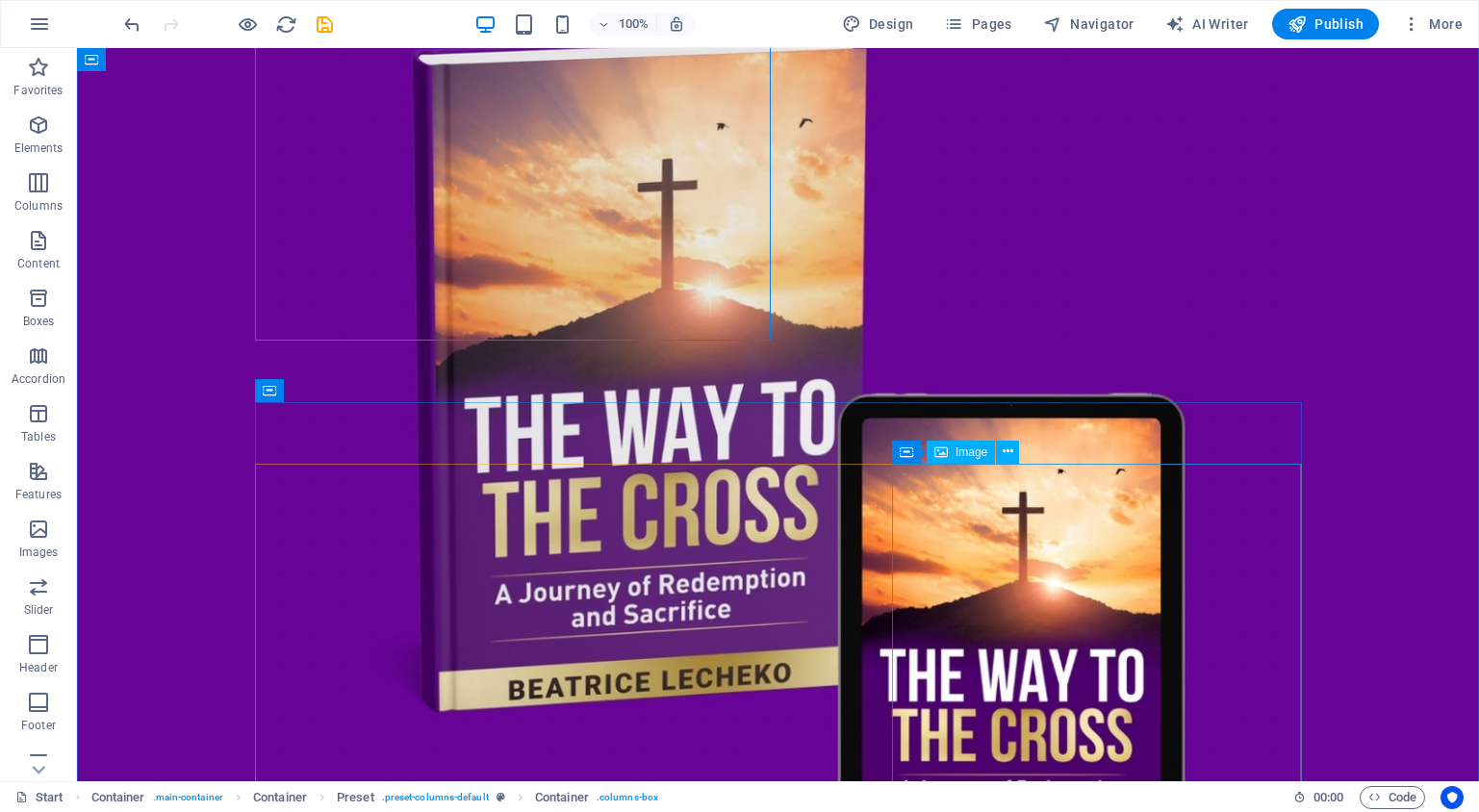
scroll to position [512, 0]
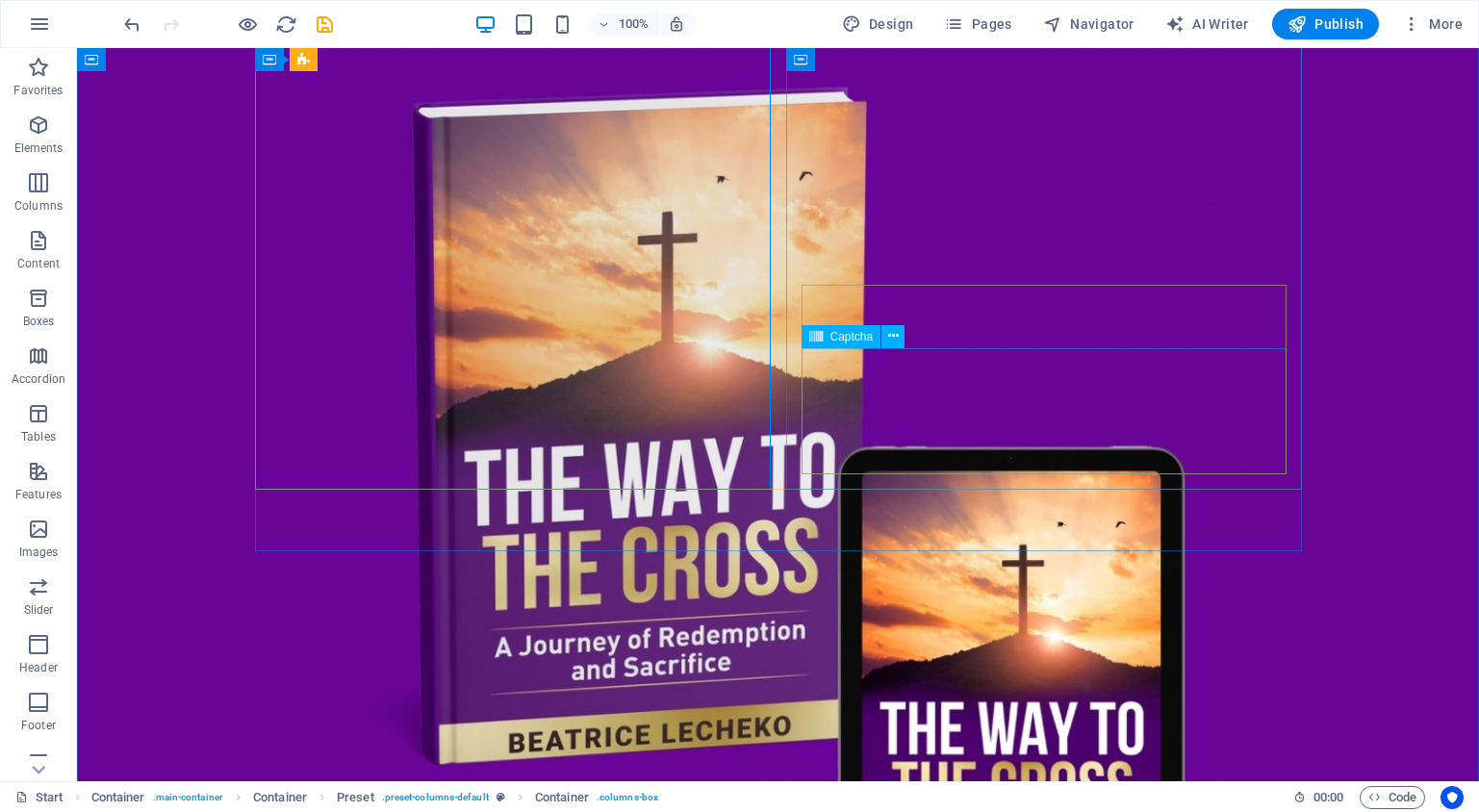
click div "Unreadable? Load new"
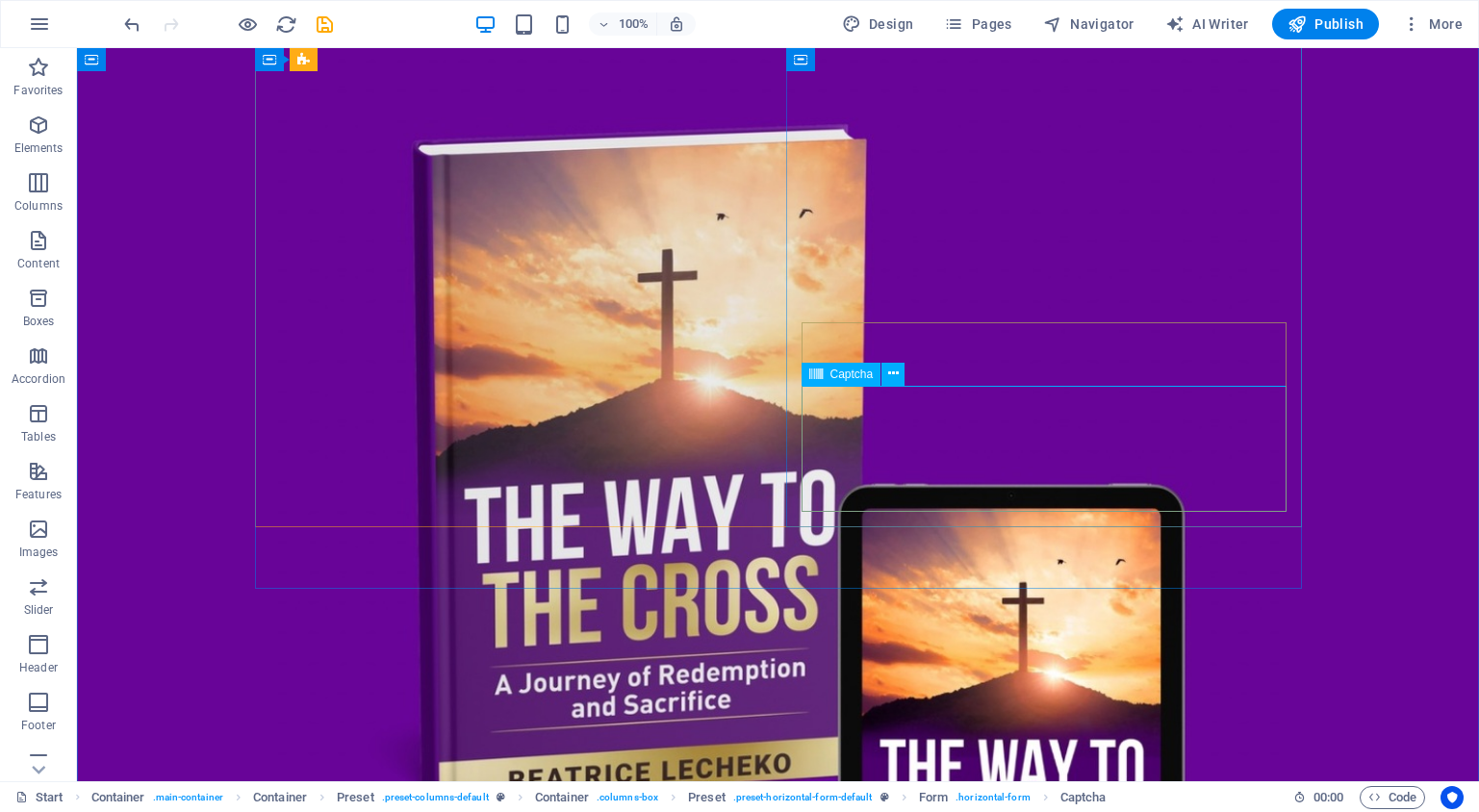
click div "Unreadable? Load new"
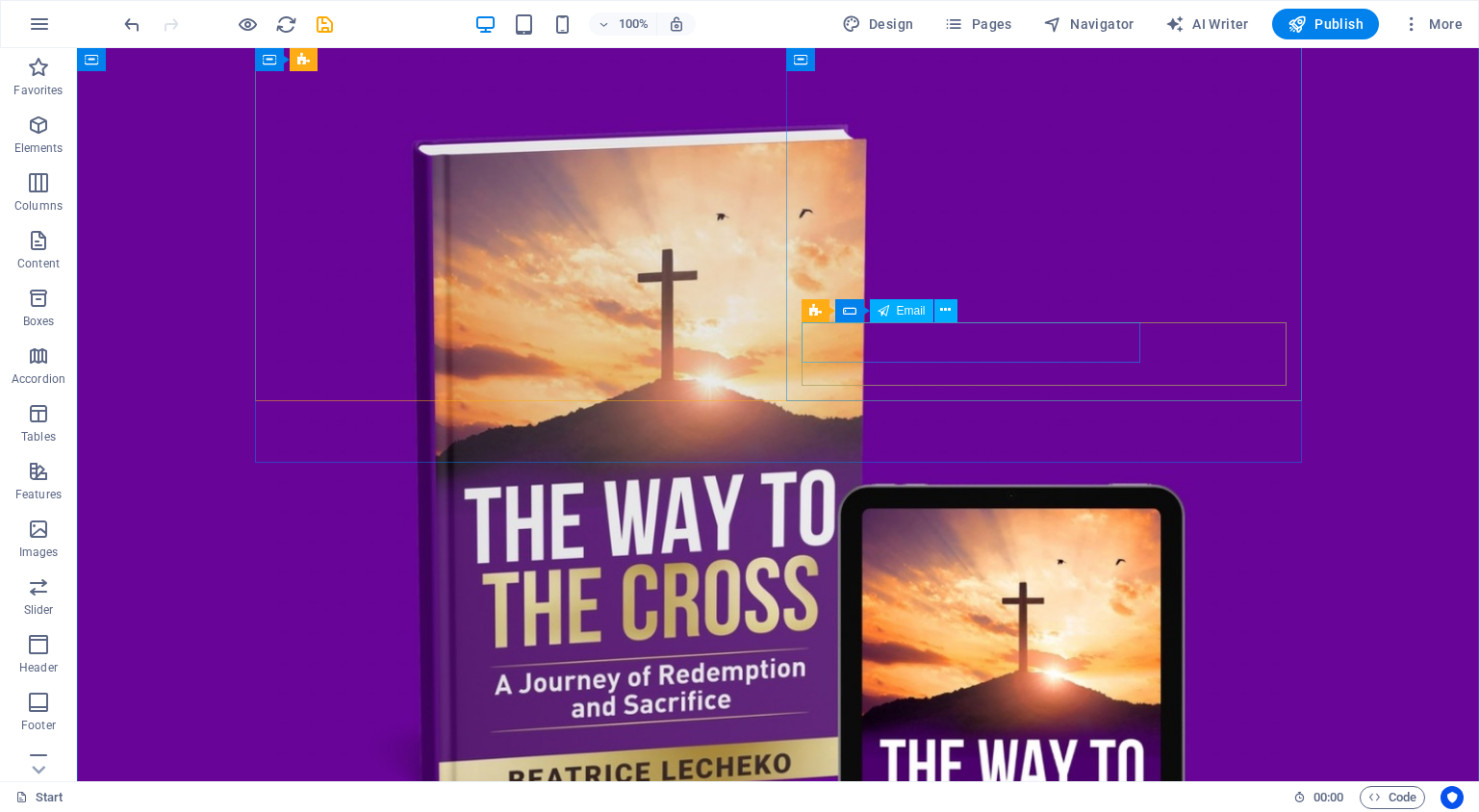
click div
click div "Get the book"
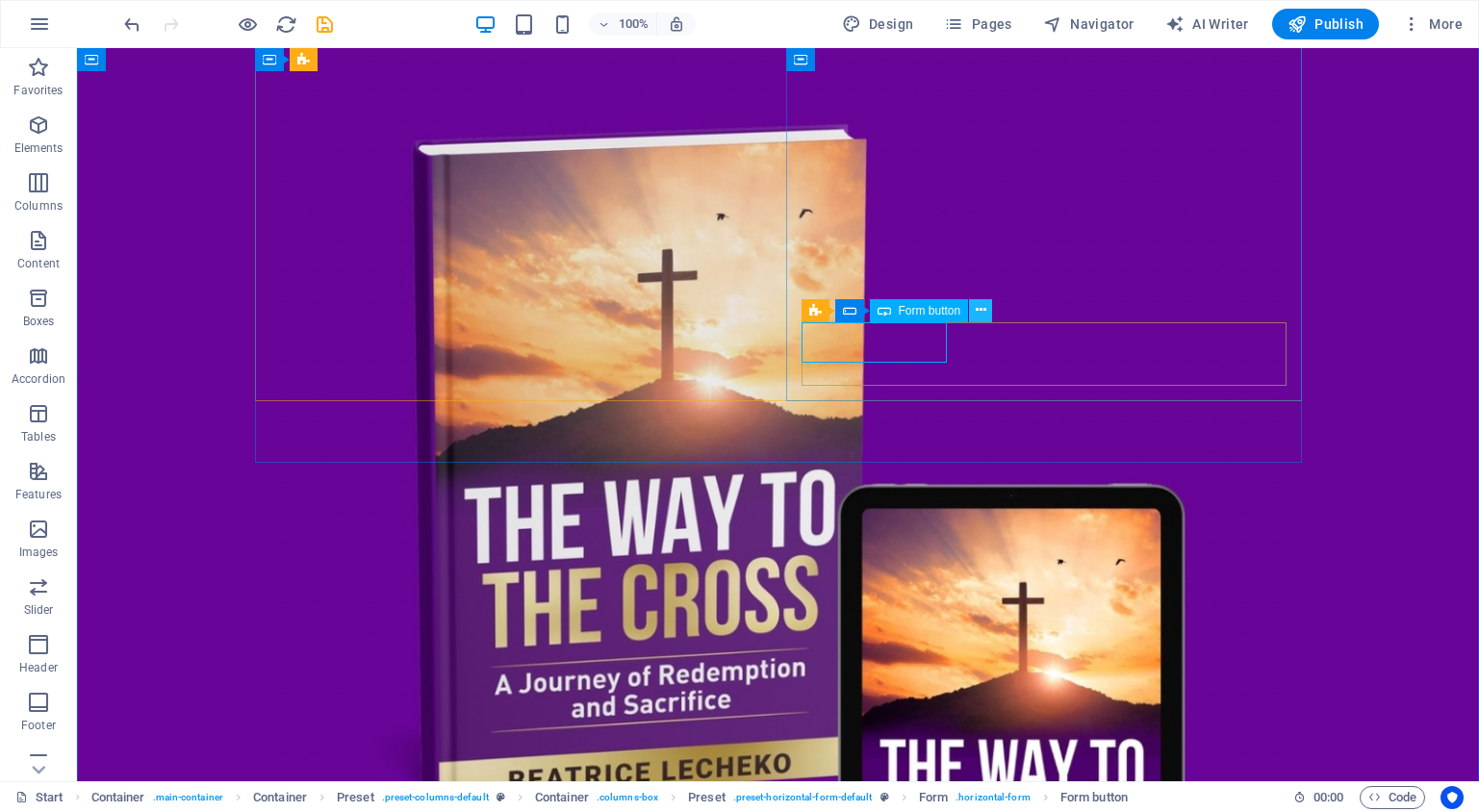
click at [980, 310] on icon at bounding box center [981, 310] width 11 height 20
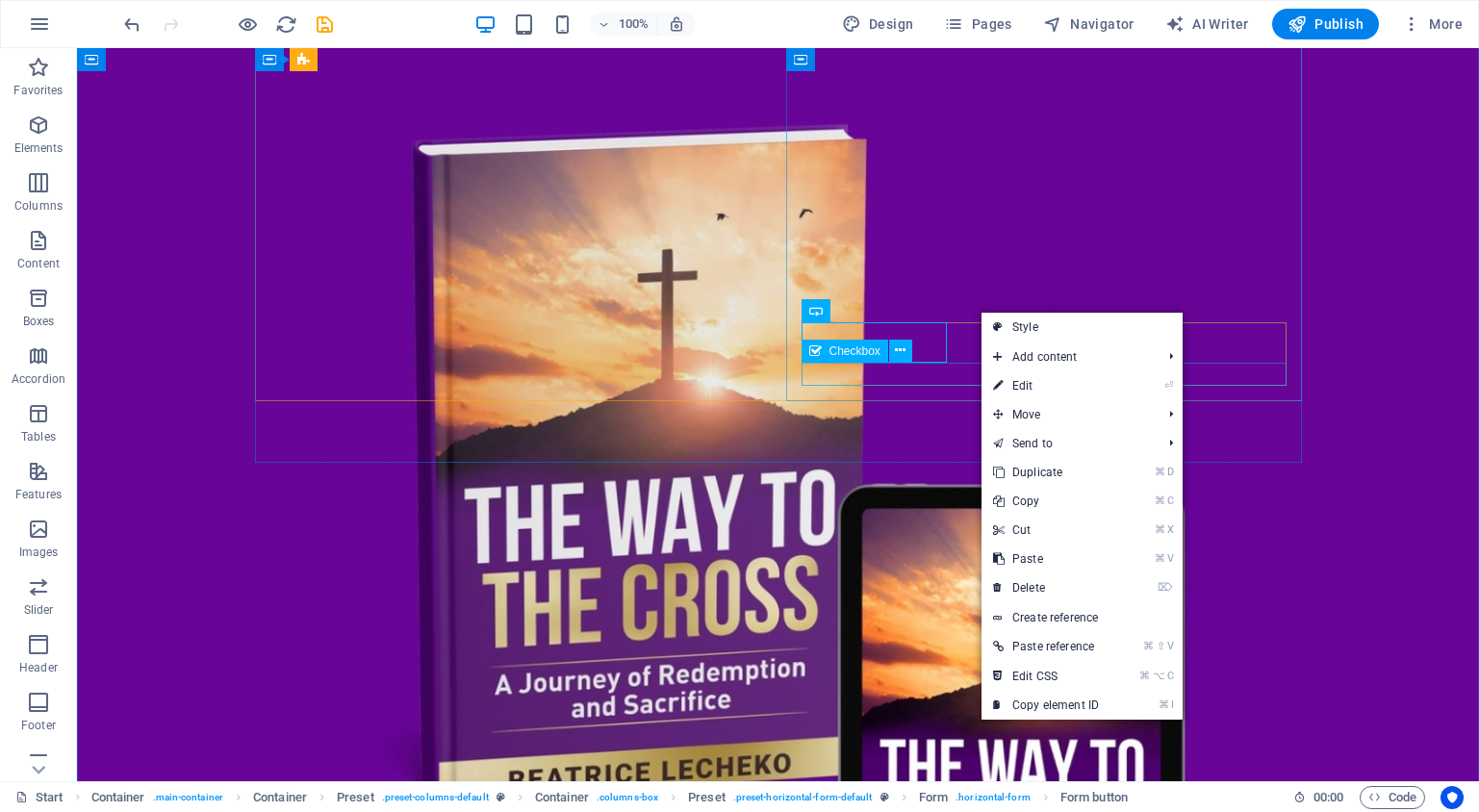
click div "I have read and understand the privacy policy."
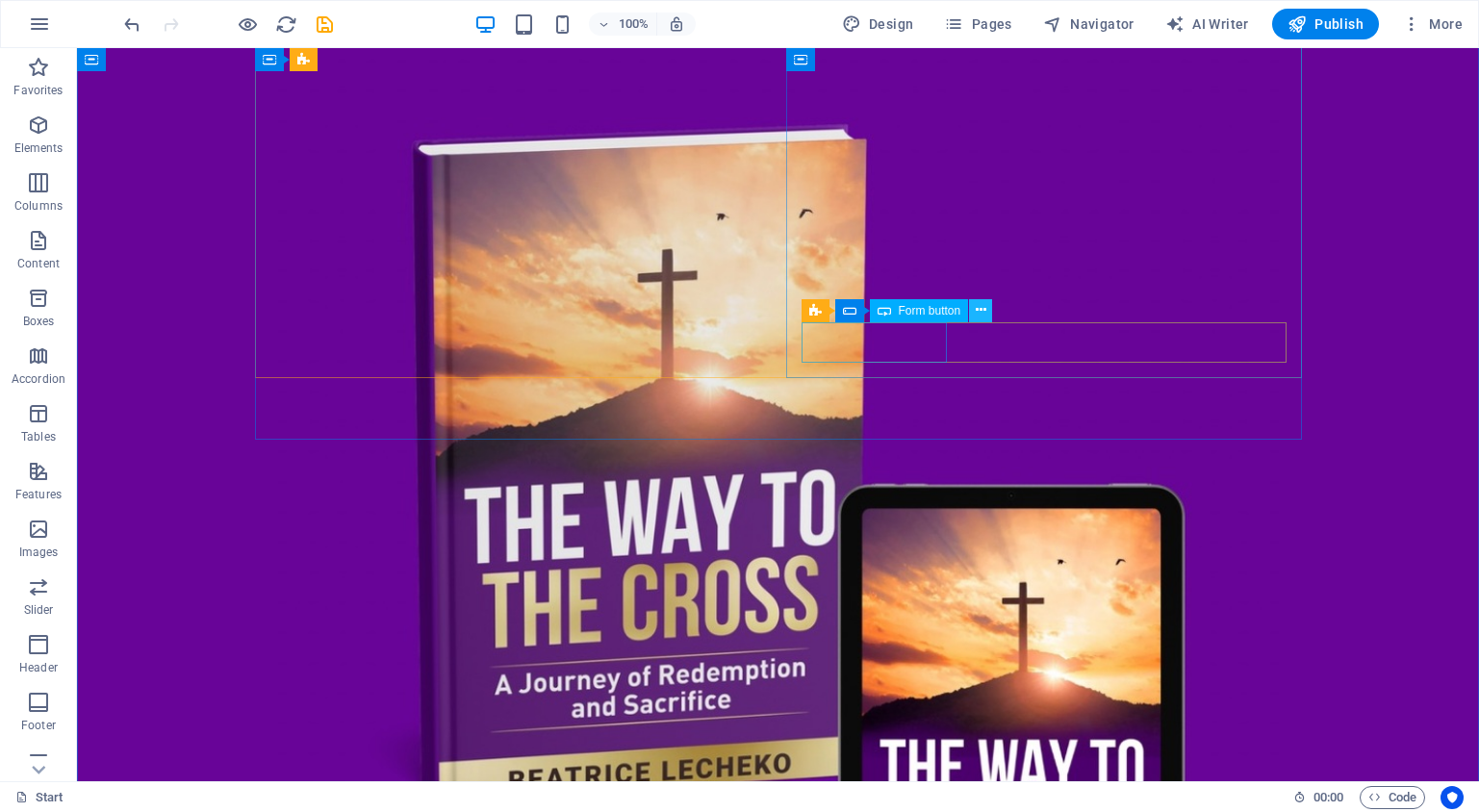
click at [985, 310] on icon at bounding box center [981, 310] width 11 height 20
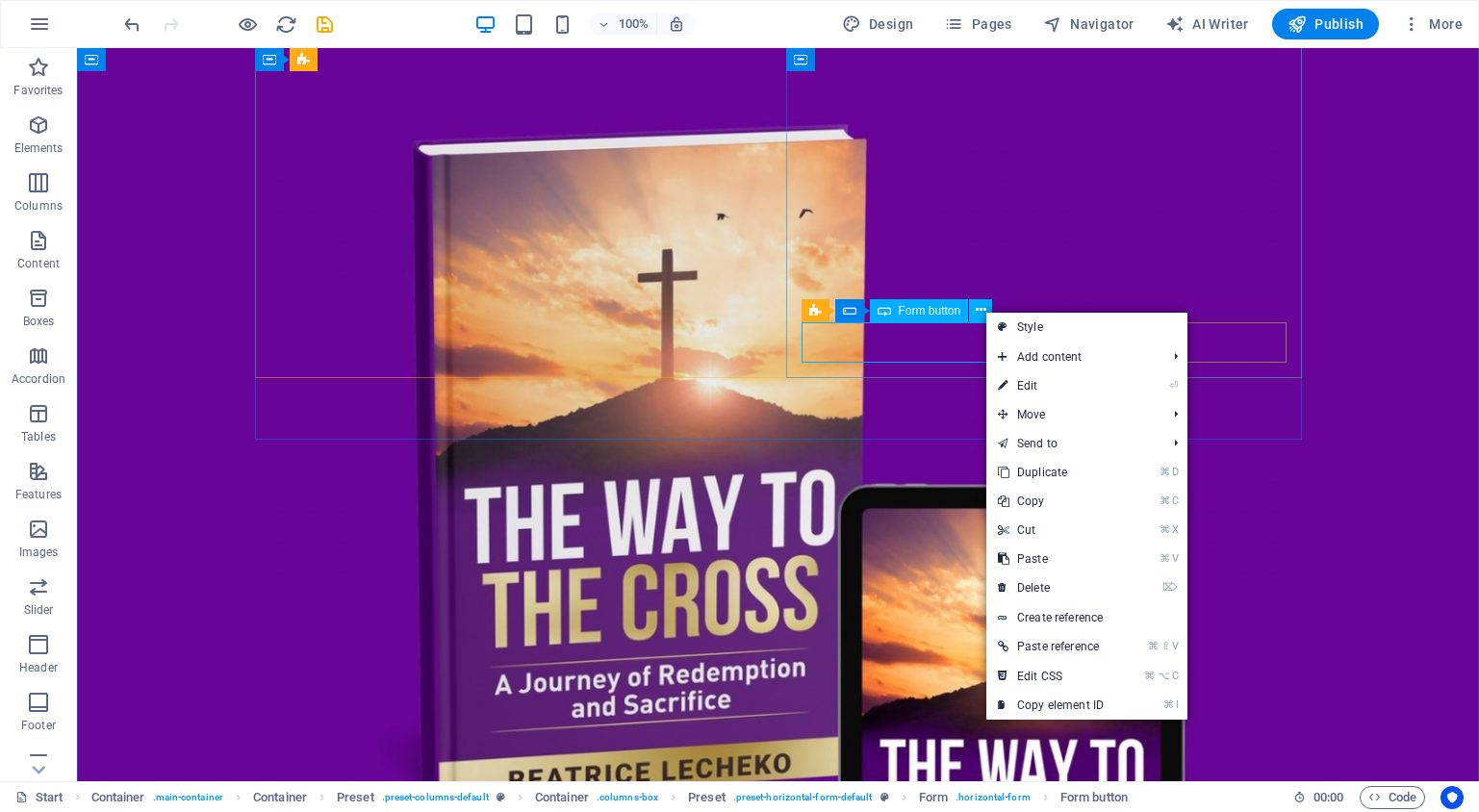
click div "Get the book"
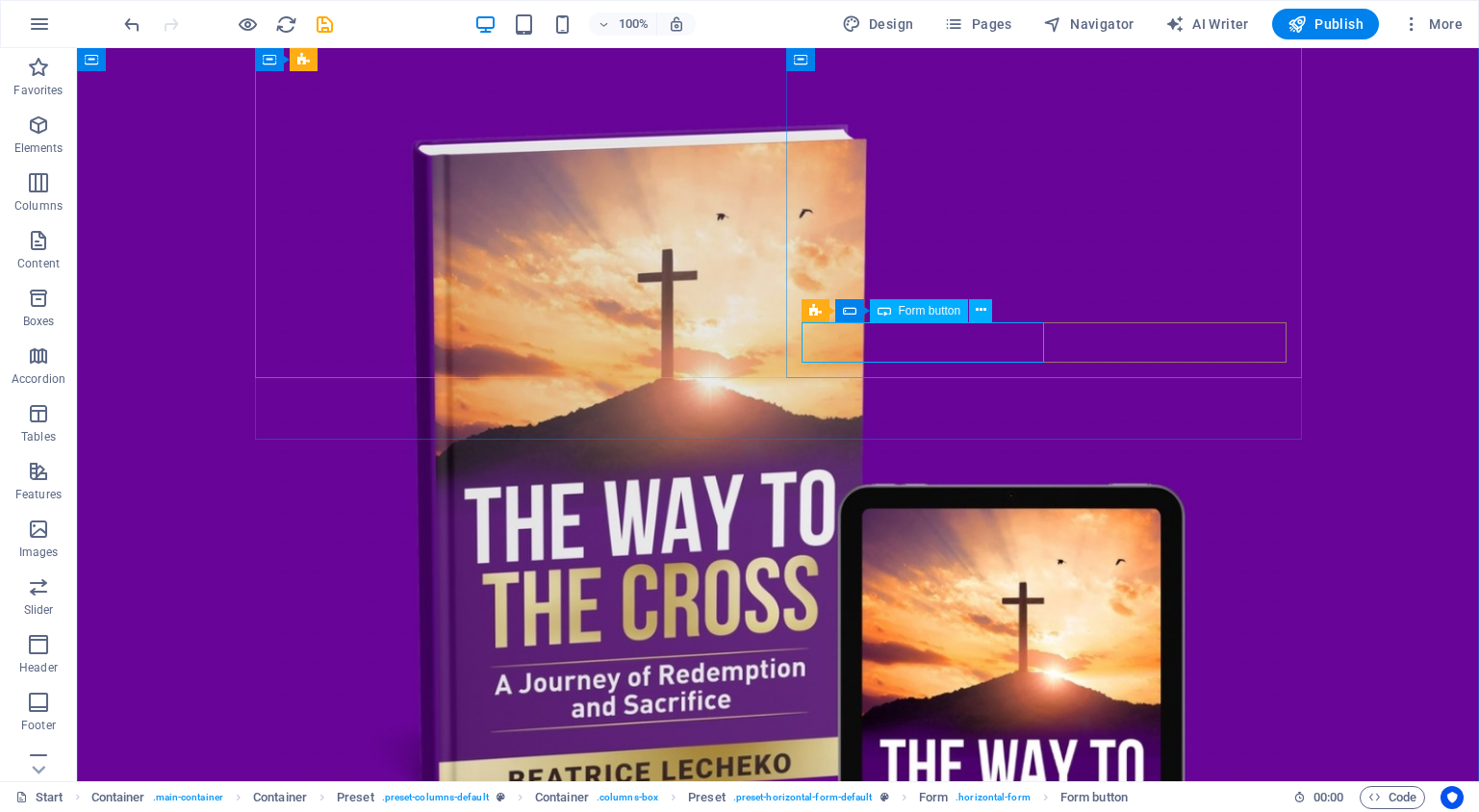
click div "Get the book"
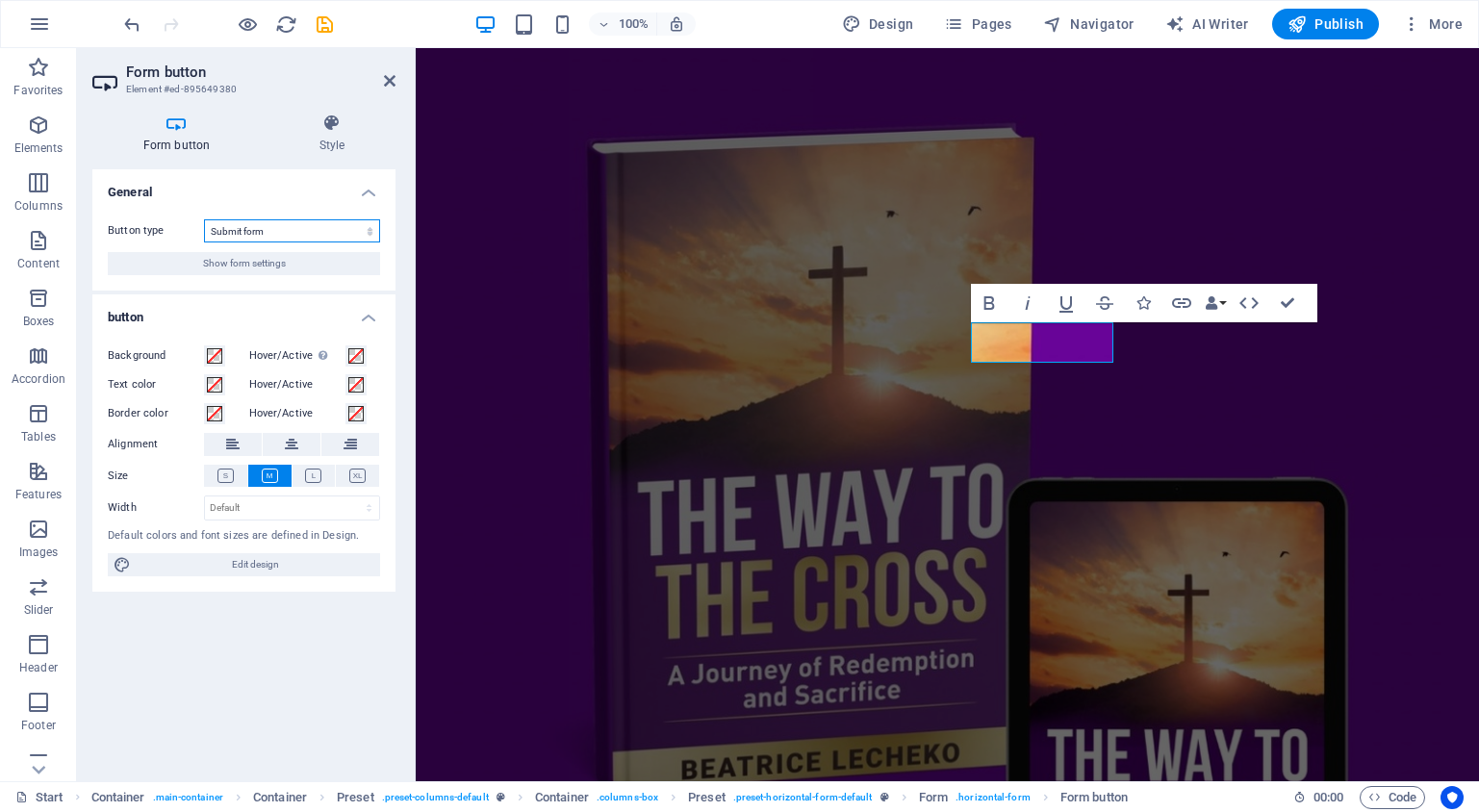
click at [327, 232] on select "Submit form Reset form No action" at bounding box center [293, 230] width 177 height 23
click at [274, 265] on span "Show form settings" at bounding box center [244, 263] width 82 height 23
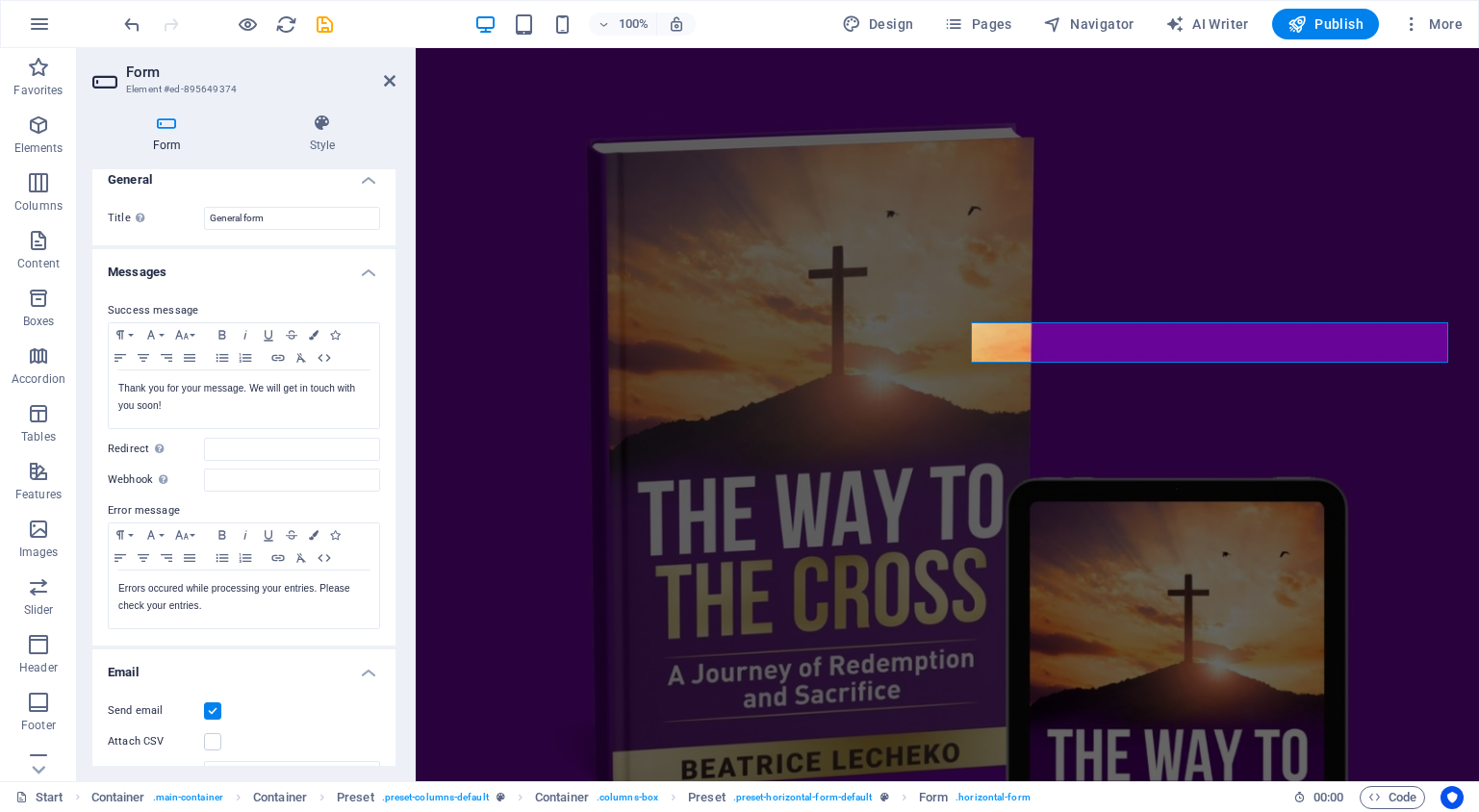
scroll to position [1, 0]
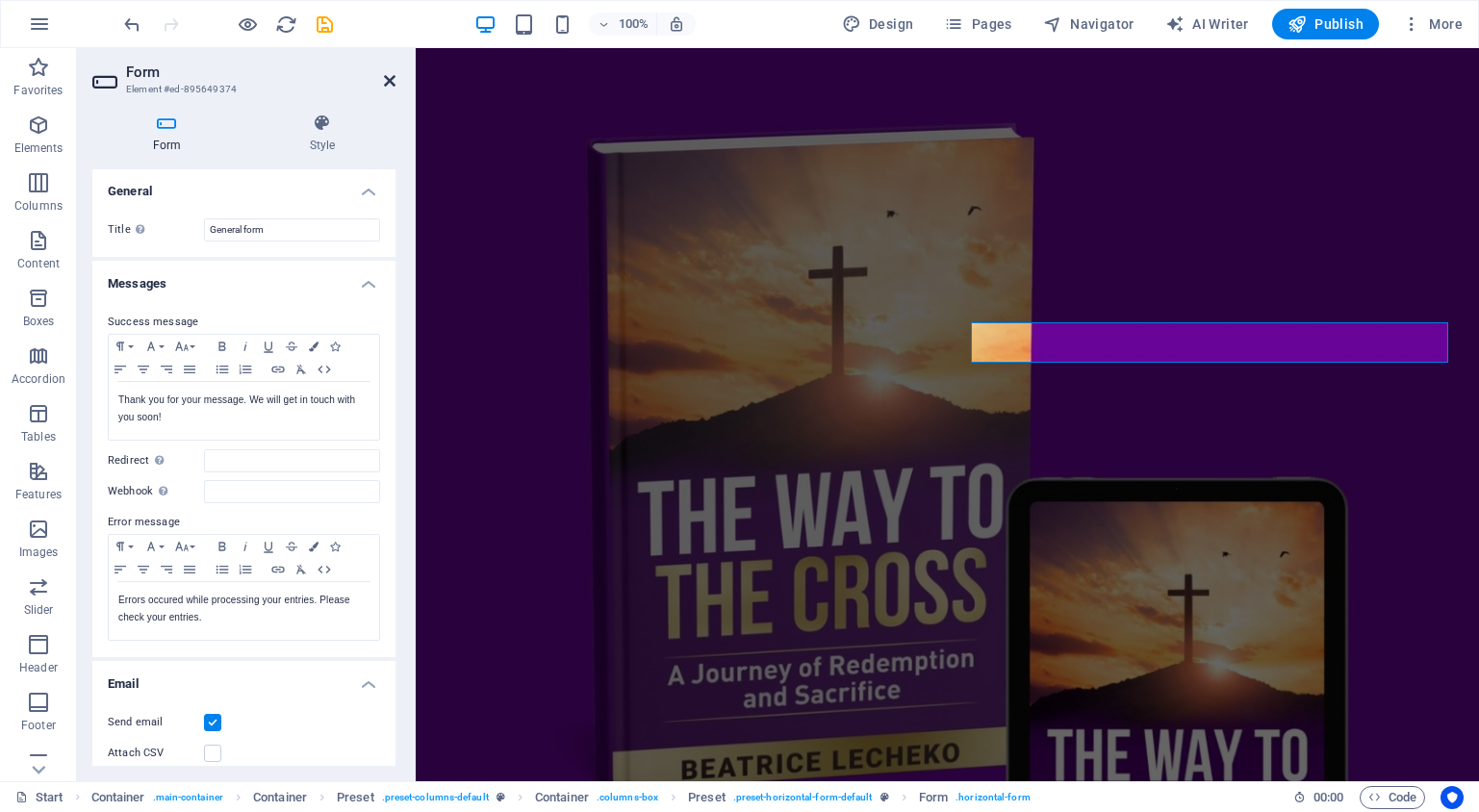
click at [387, 80] on icon at bounding box center [390, 81] width 12 height 16
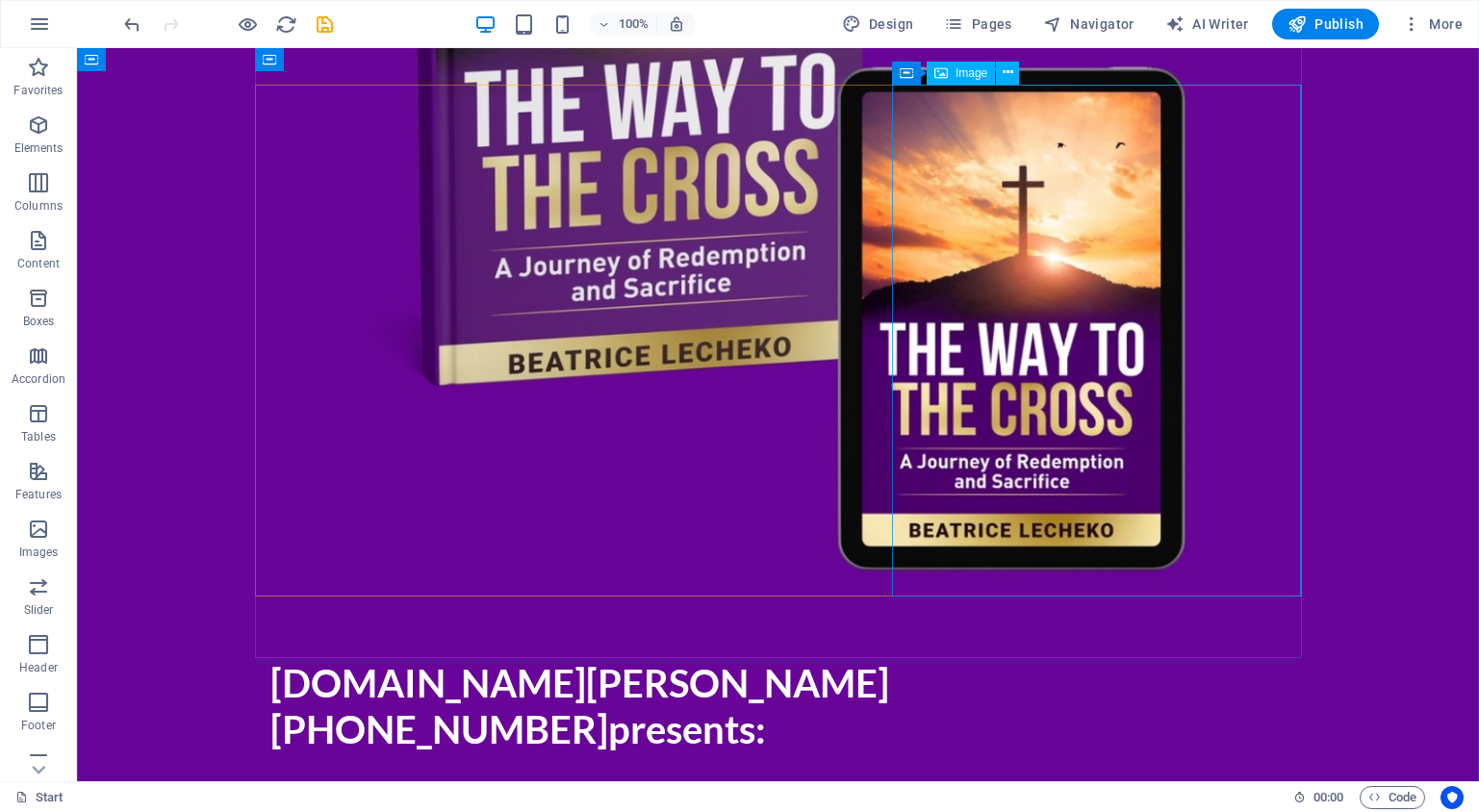
scroll to position [860, 0]
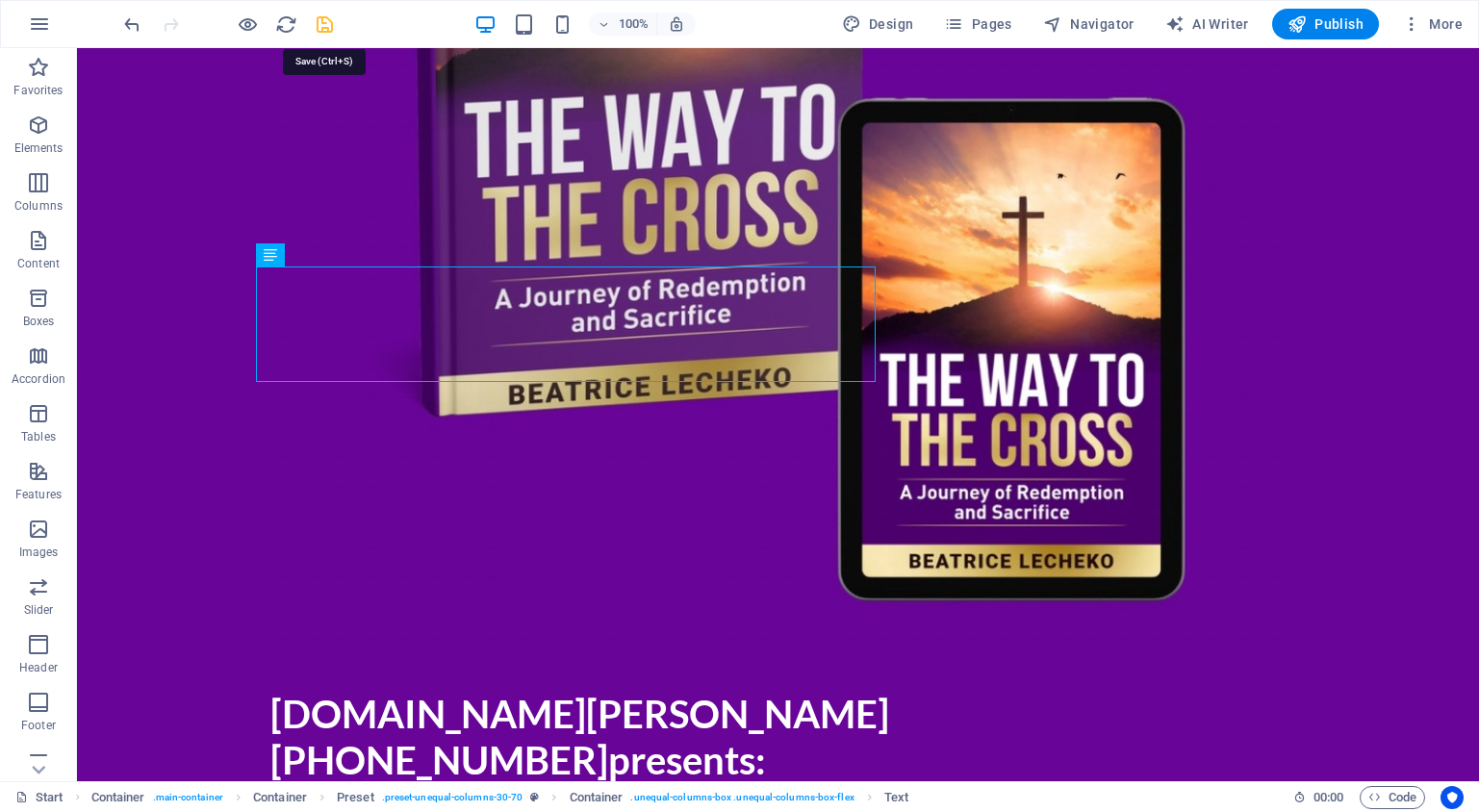
click at [323, 24] on icon "save" at bounding box center [324, 25] width 22 height 22
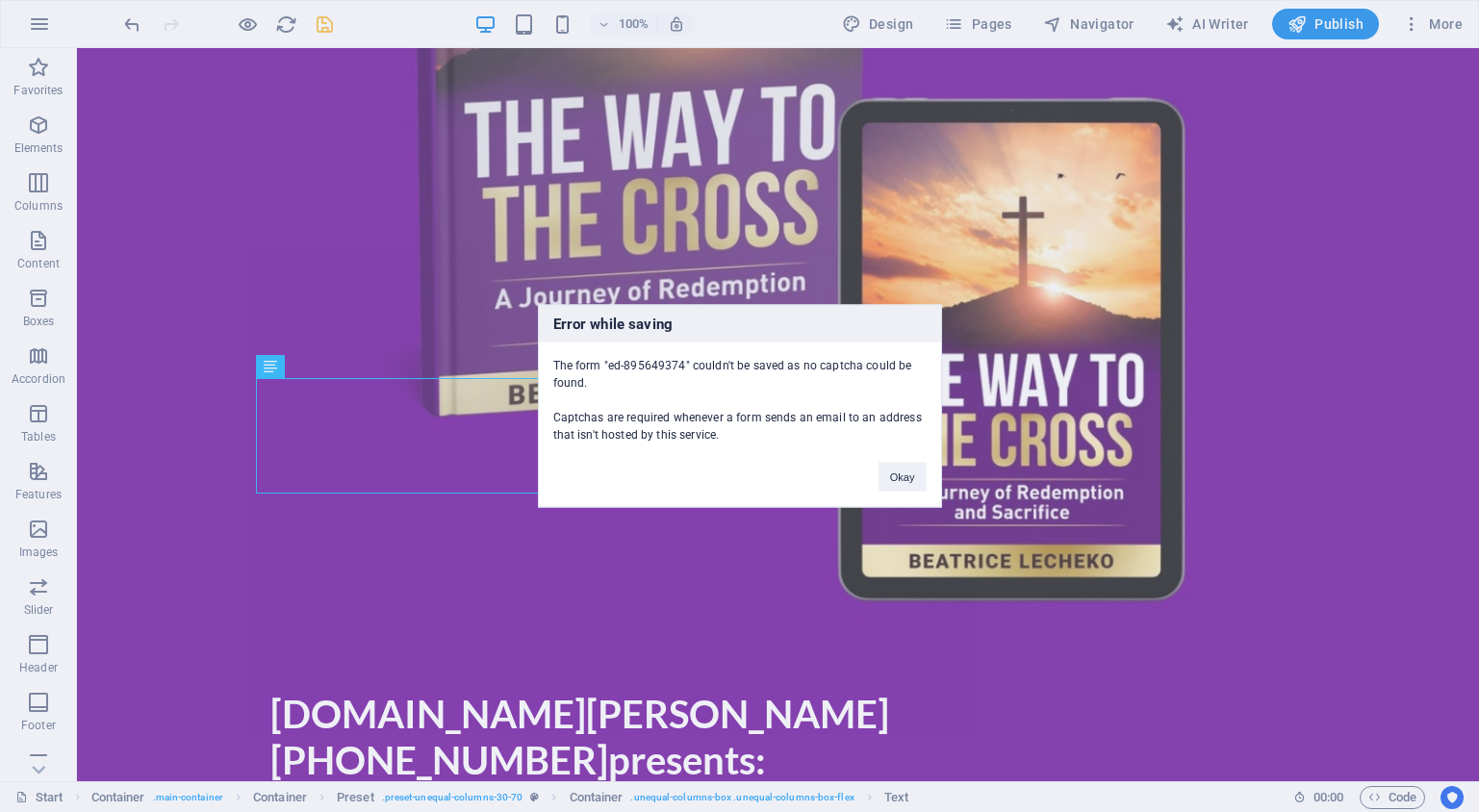
scroll to position [749, 0]
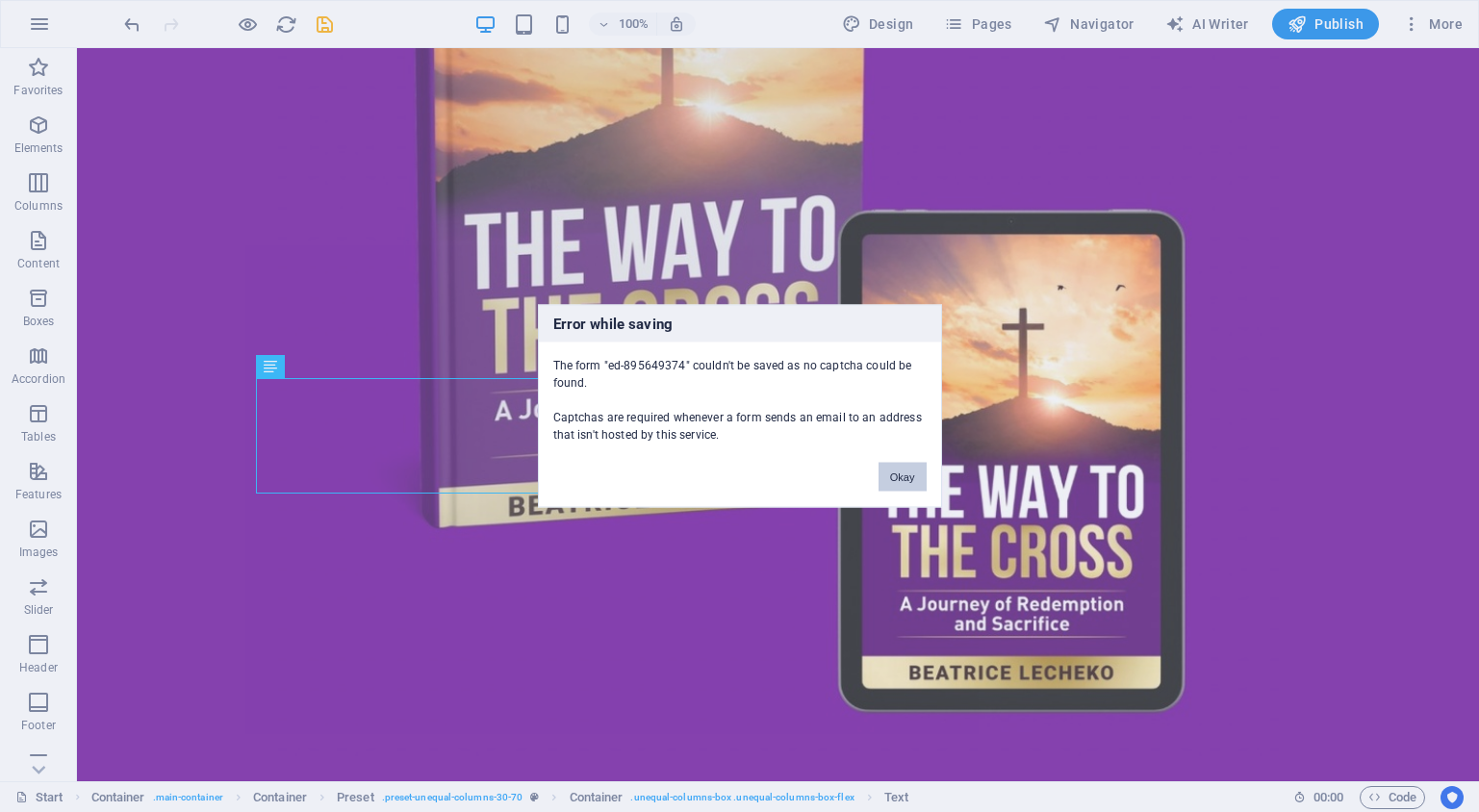
click at [913, 482] on button "Okay" at bounding box center [903, 477] width 49 height 29
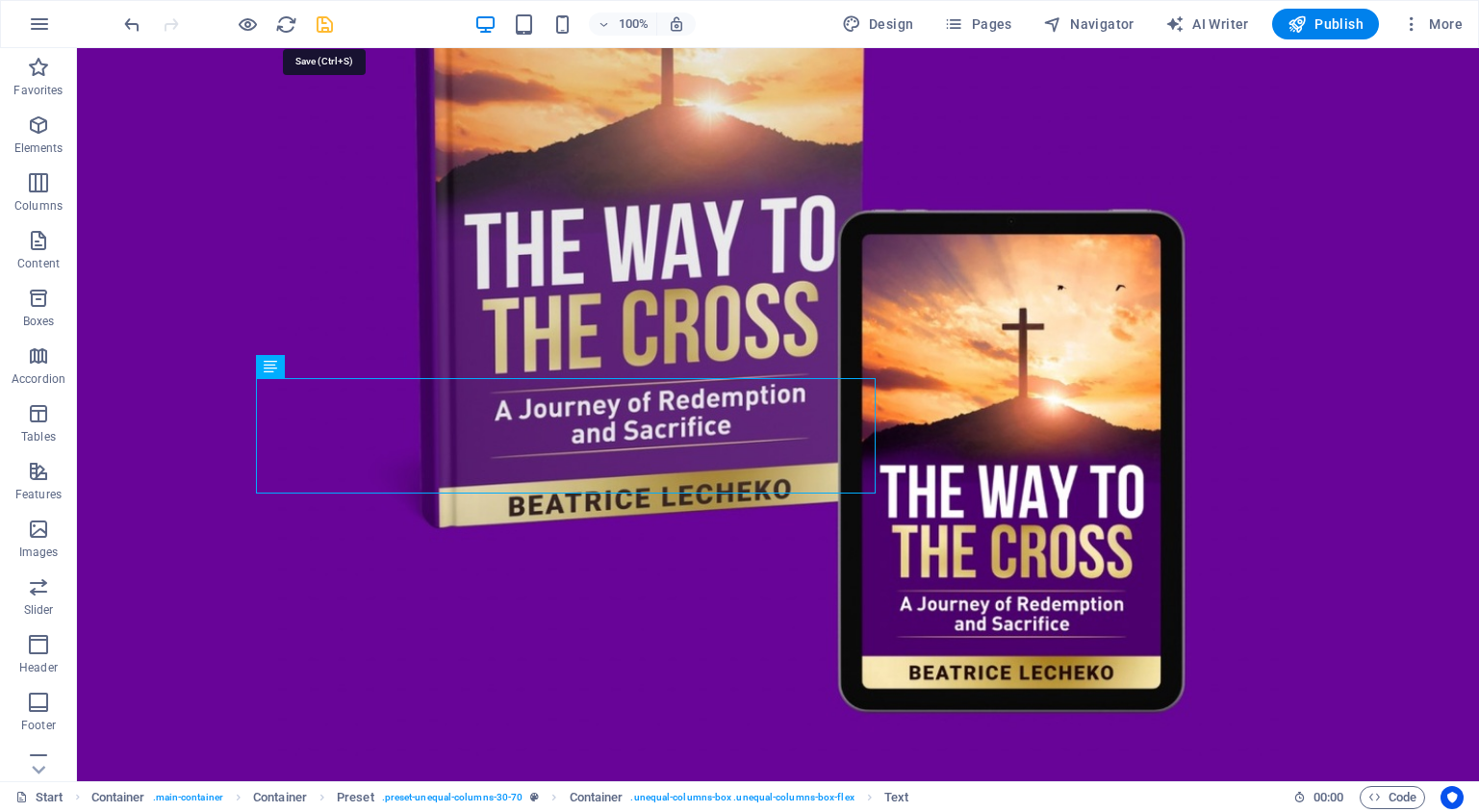
click at [328, 31] on icon "save" at bounding box center [324, 25] width 22 height 22
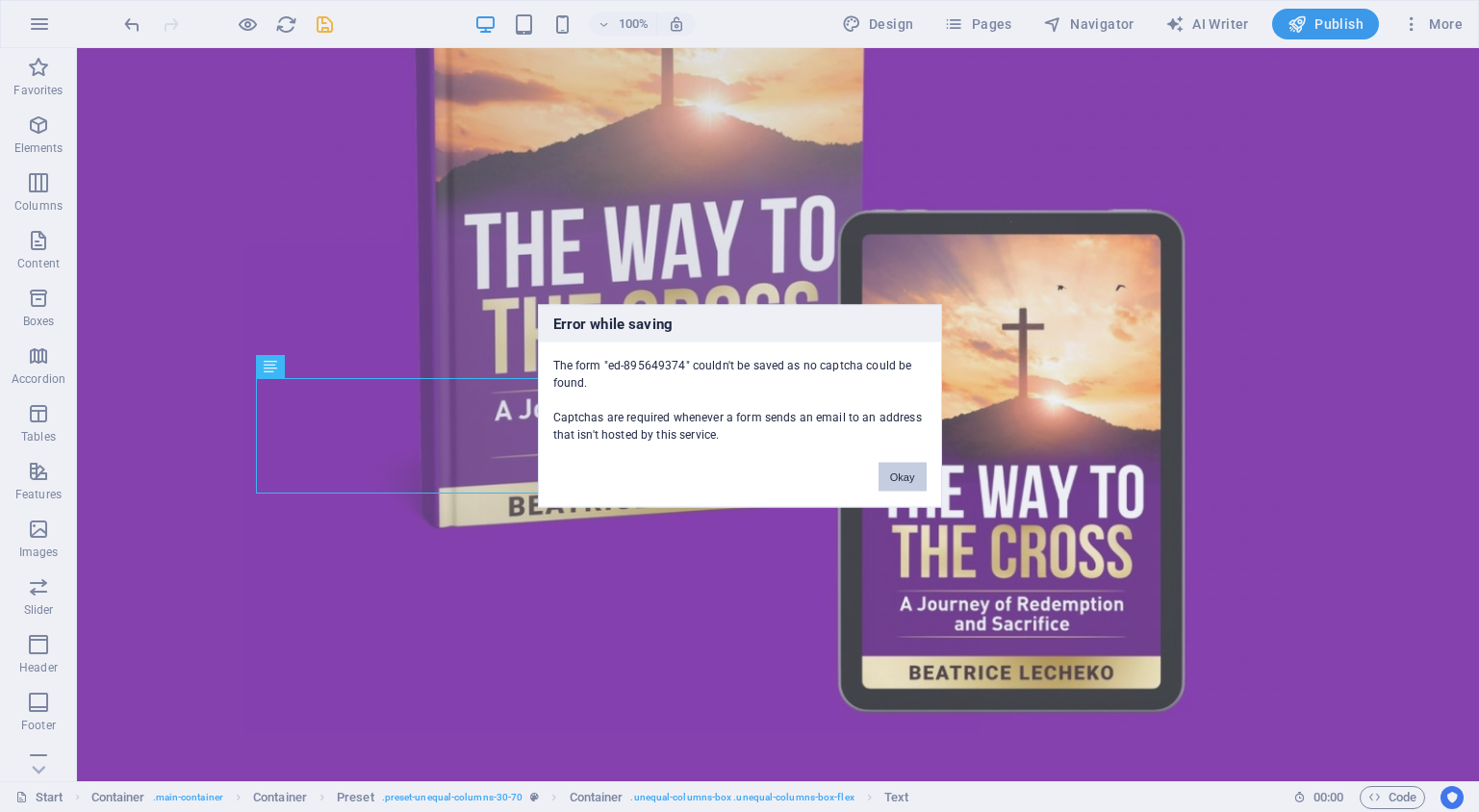
click at [902, 482] on button "Okay" at bounding box center [903, 477] width 49 height 29
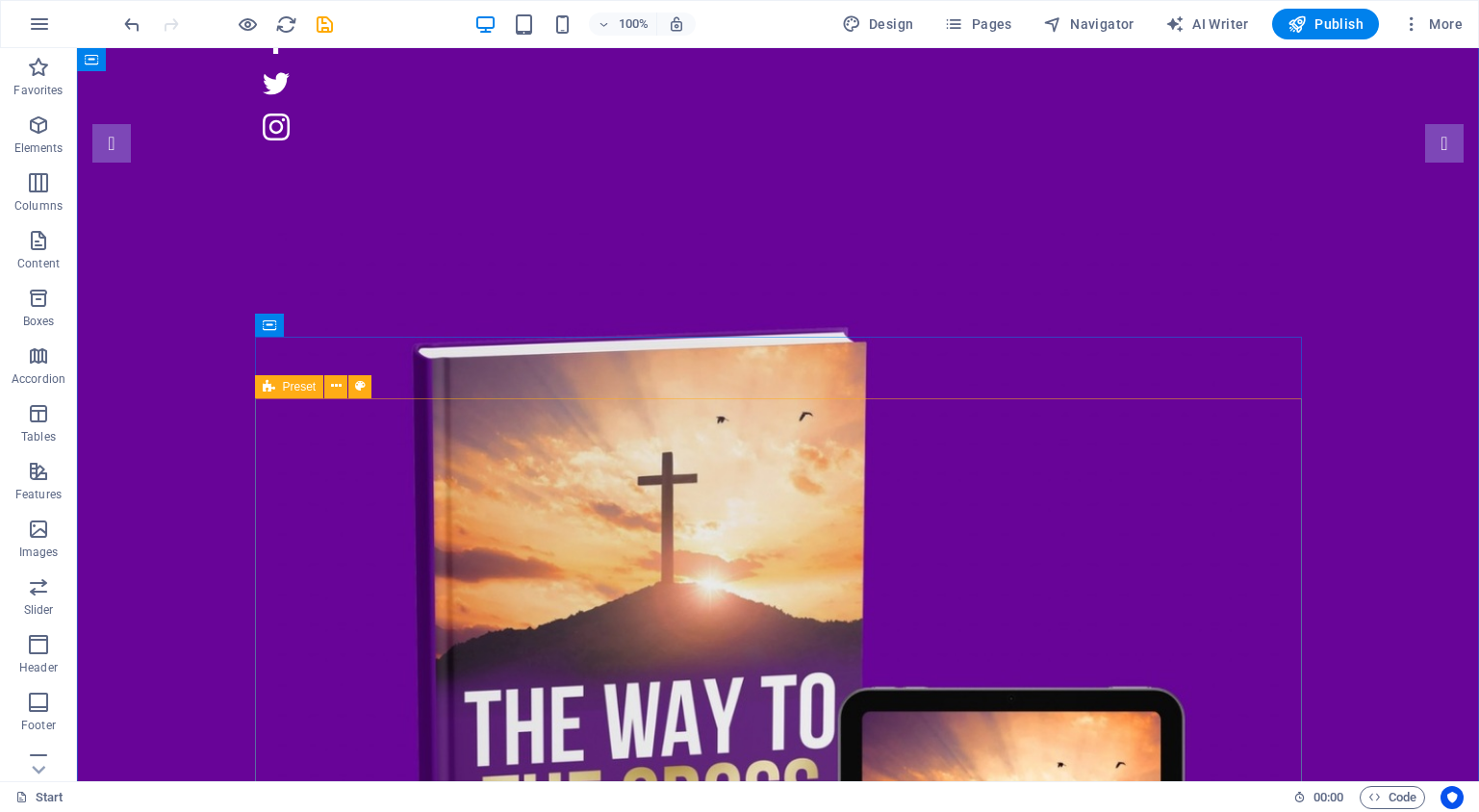
scroll to position [577, 0]
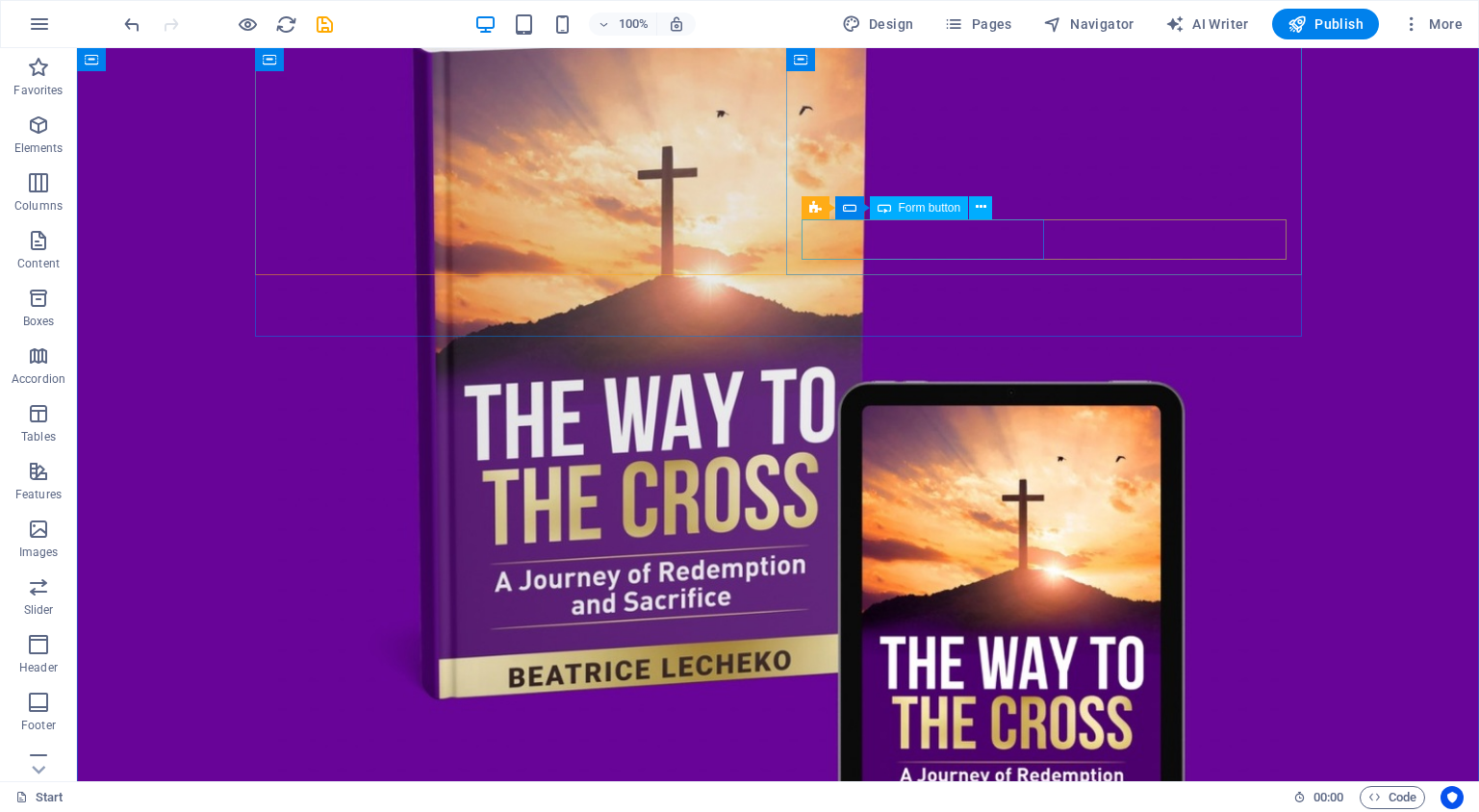
click div "Get the book"
click span "Add elements"
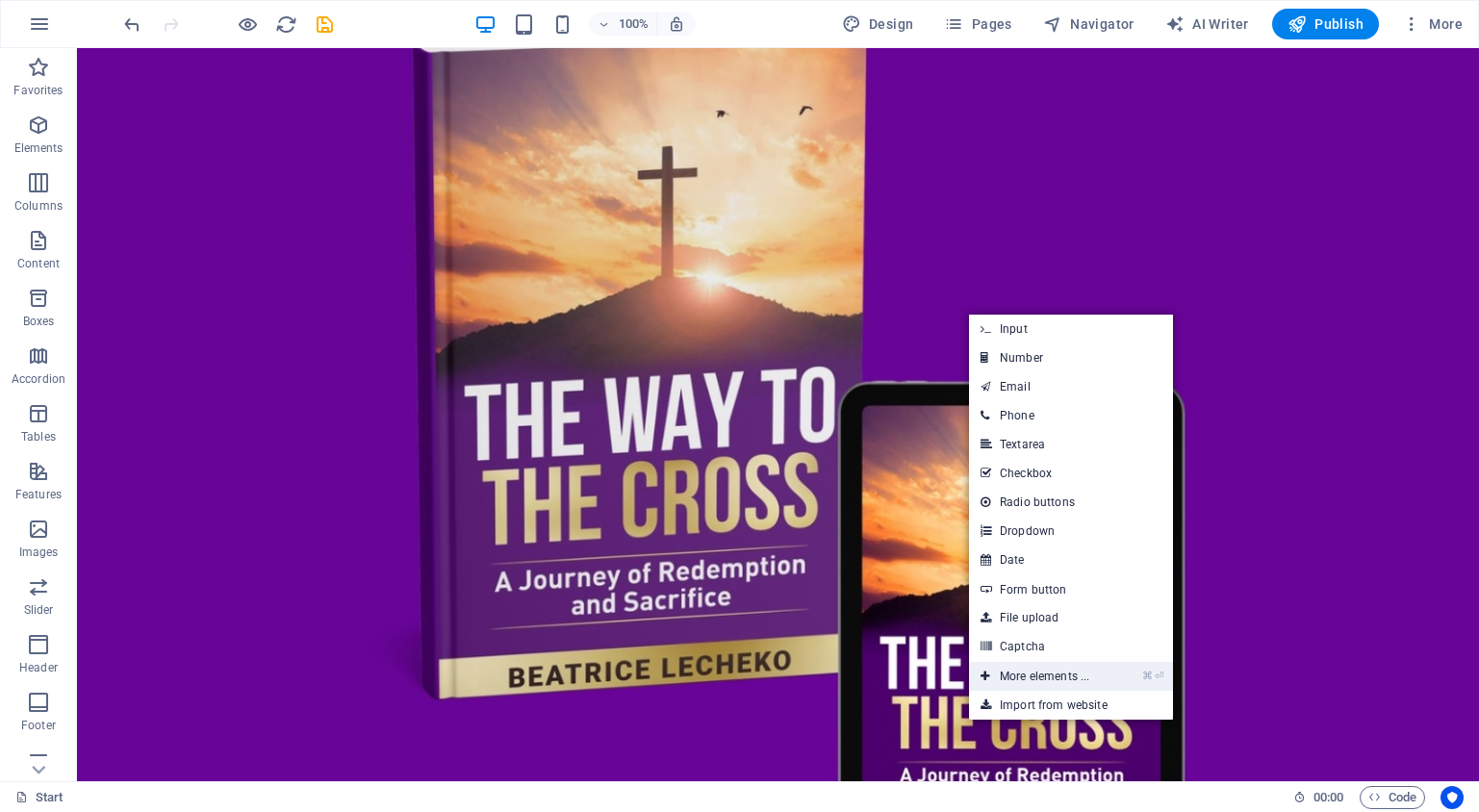
drag, startPoint x: 1034, startPoint y: 670, endPoint x: 445, endPoint y: 473, distance: 621.1
click at [1034, 670] on link "⌘ ⏎ More elements ..." at bounding box center [1035, 676] width 132 height 29
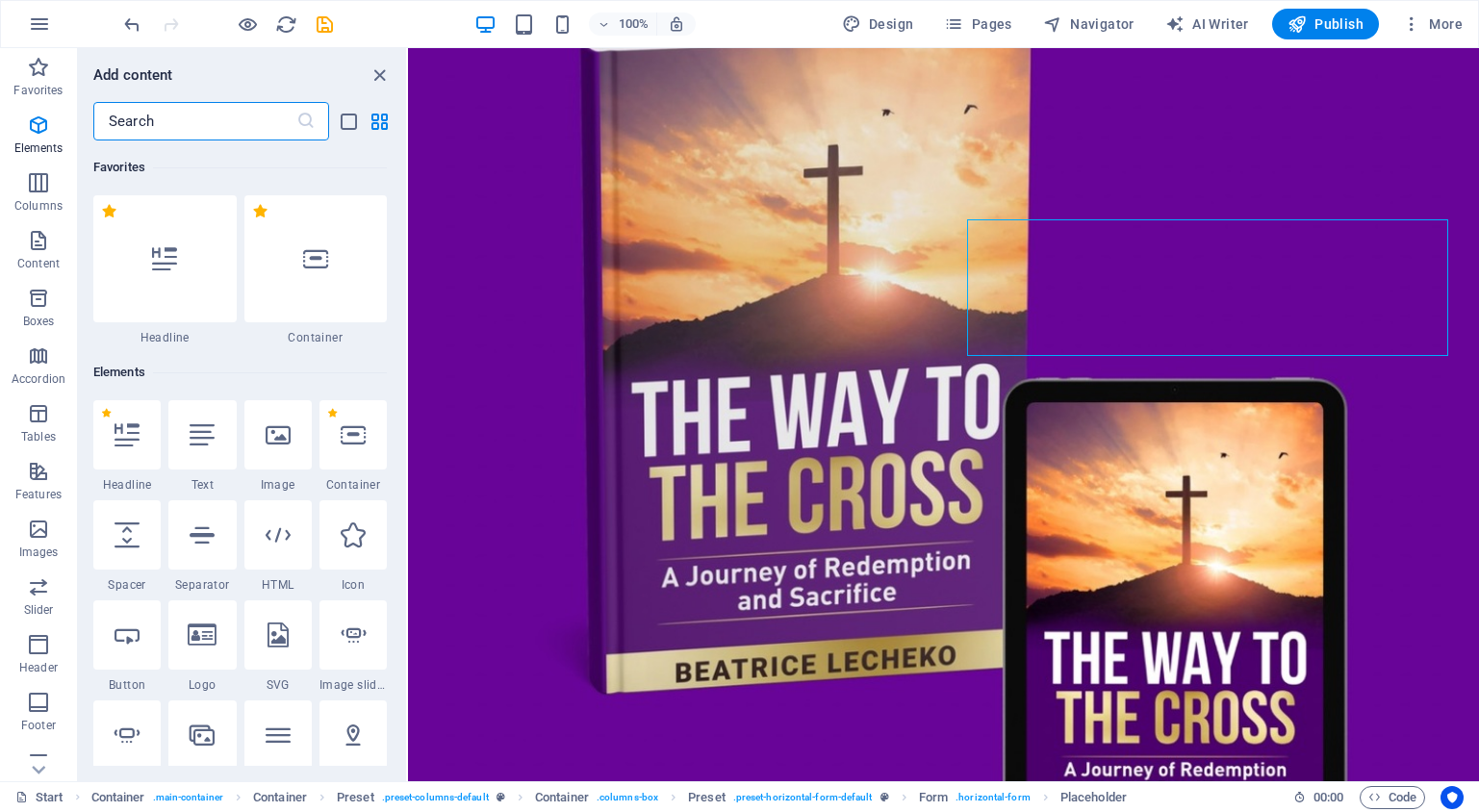
scroll to position [205, 0]
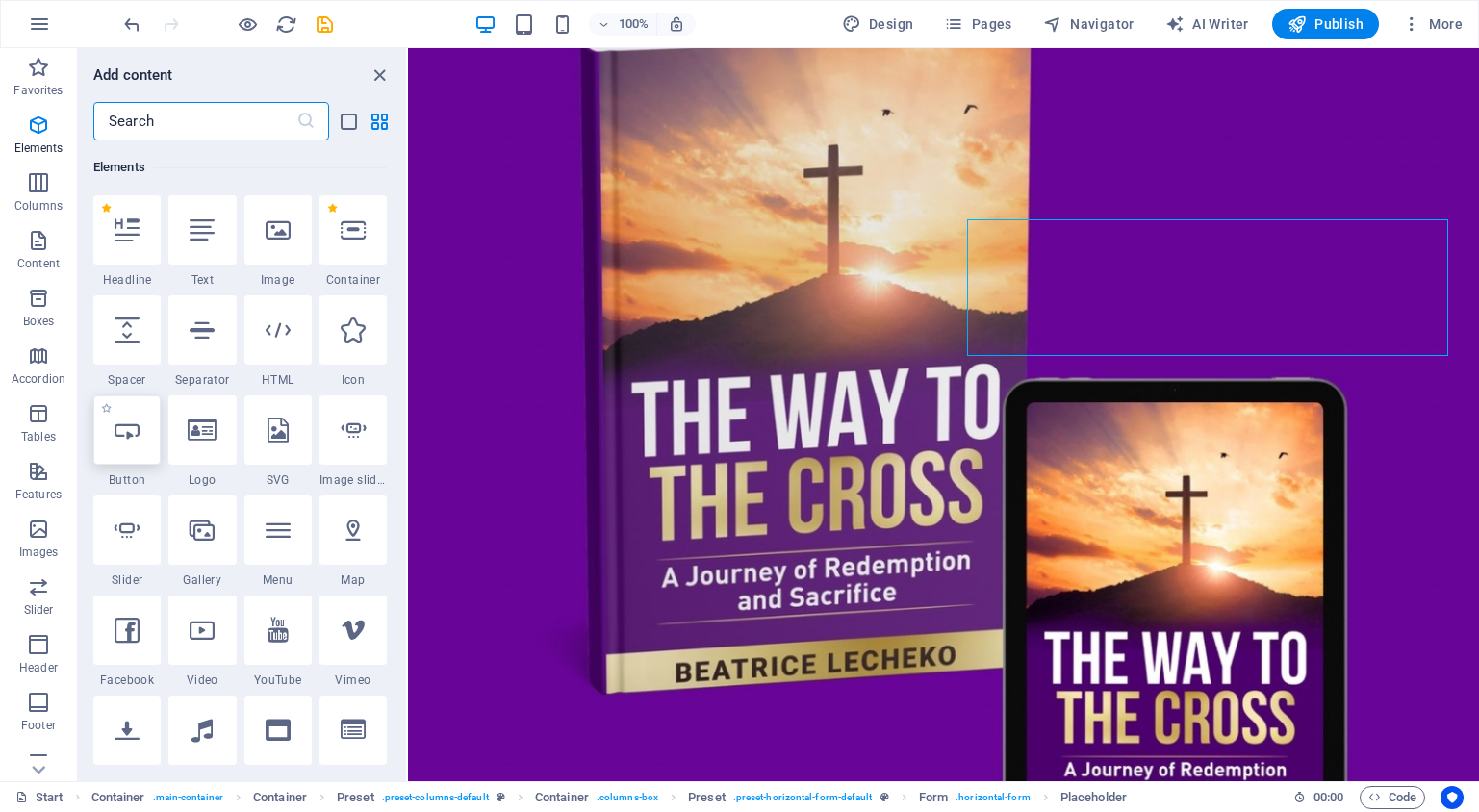
click at [124, 446] on div at bounding box center [127, 430] width 67 height 69
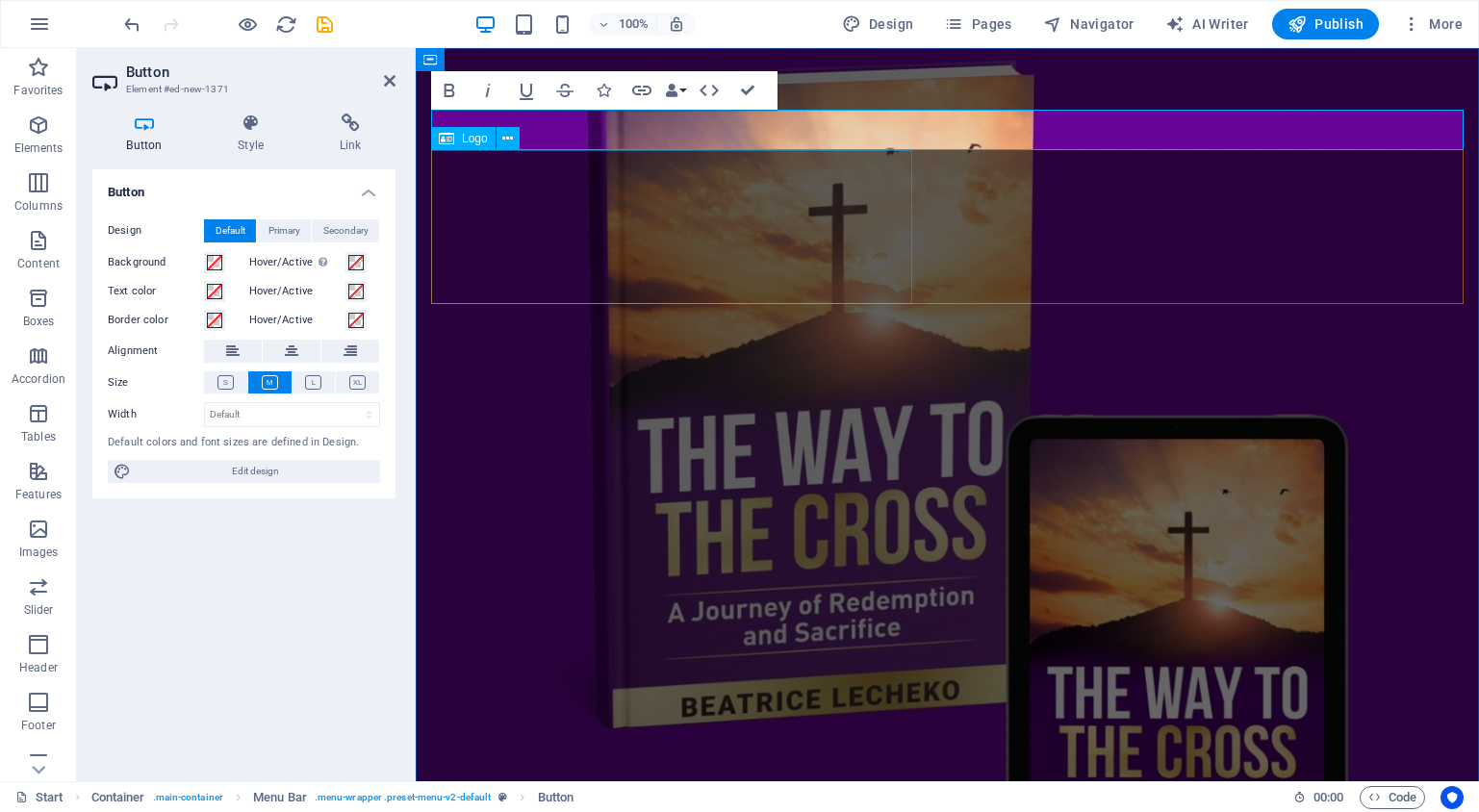
scroll to position [0, 0]
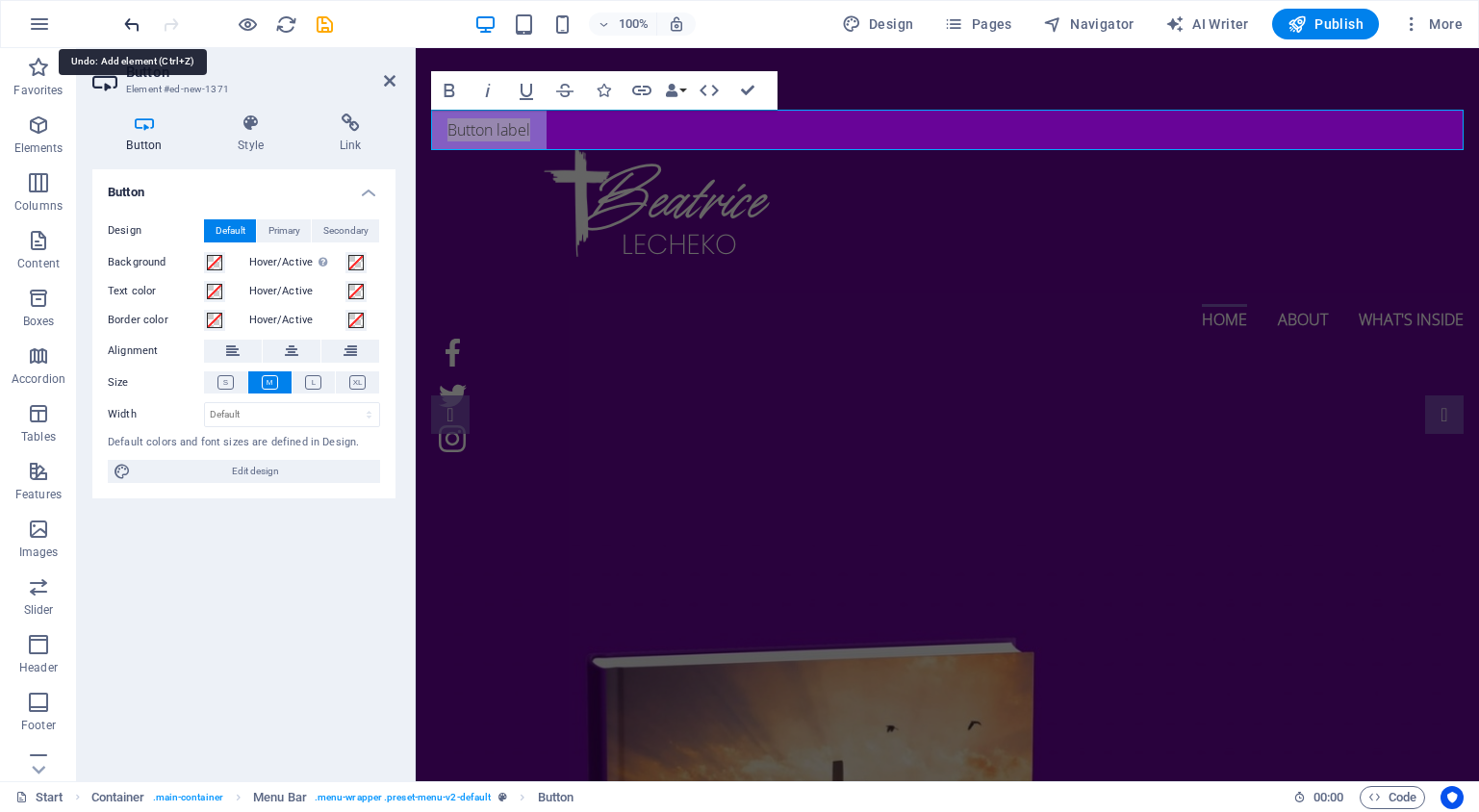
click at [135, 26] on icon "undo" at bounding box center [132, 25] width 22 height 22
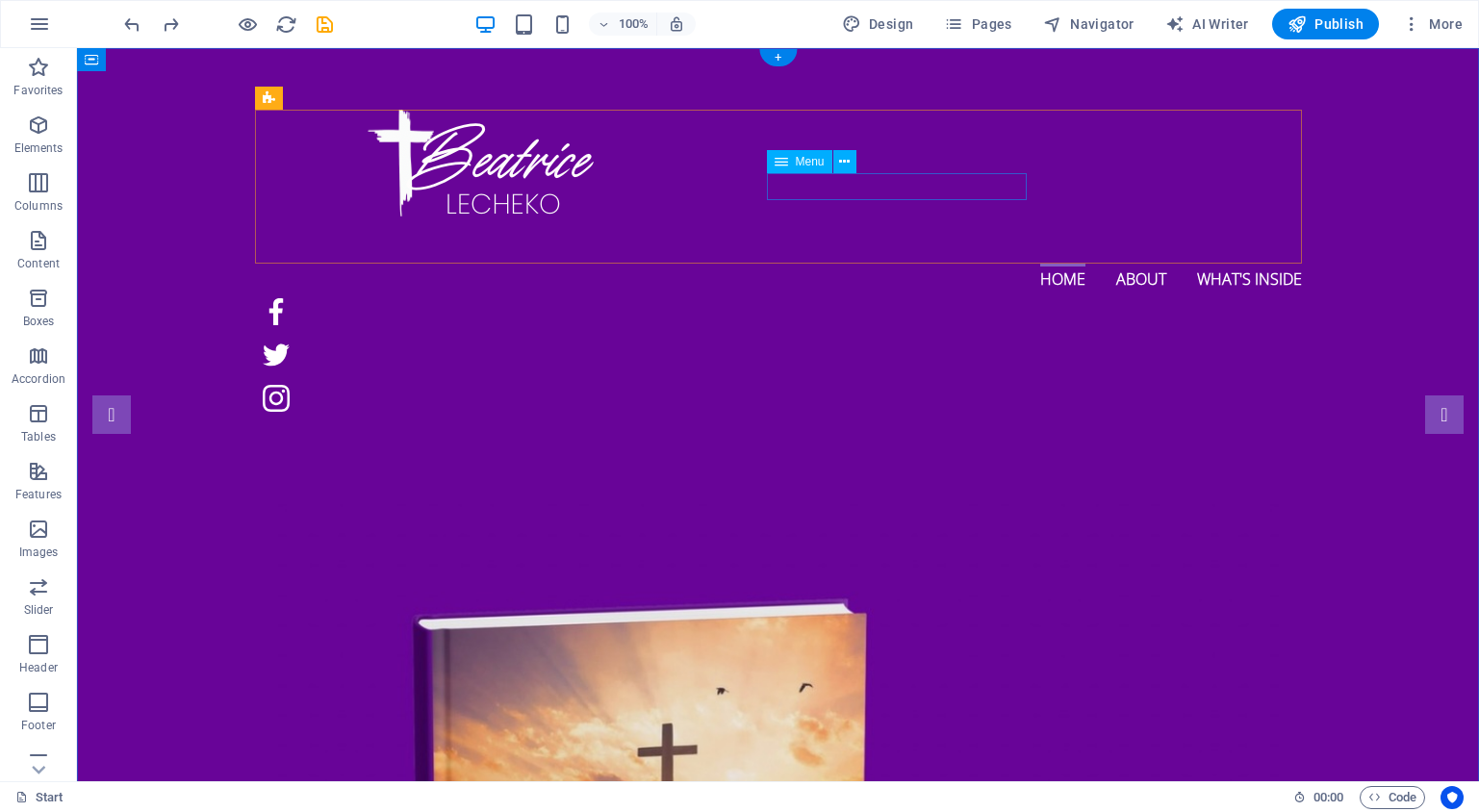
click at [864, 264] on nav "Home About What's inside" at bounding box center [779, 277] width 1048 height 27
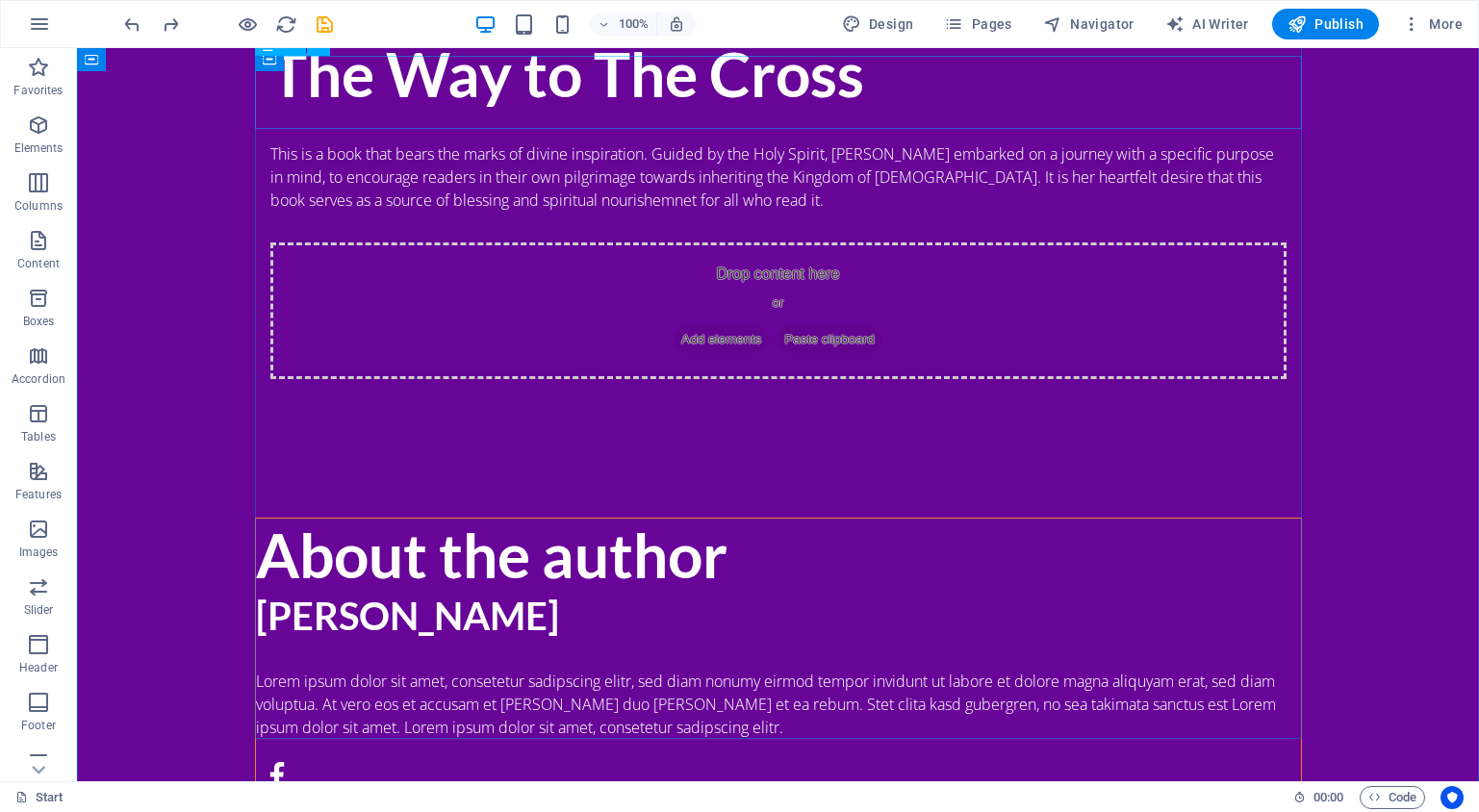
scroll to position [1619, 0]
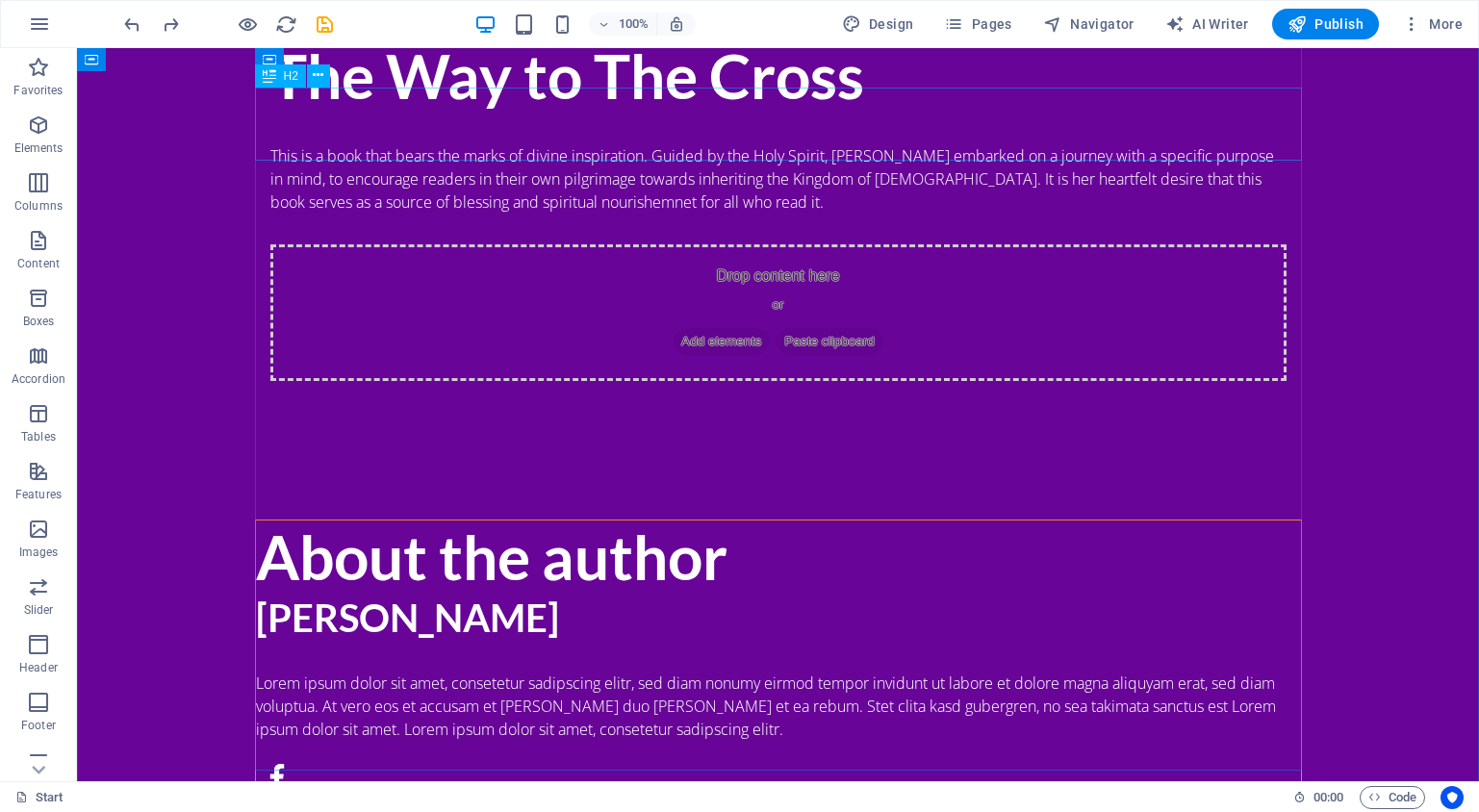
click at [290, 78] on span "H2" at bounding box center [291, 76] width 15 height 12
